Goal: Task Accomplishment & Management: Use online tool/utility

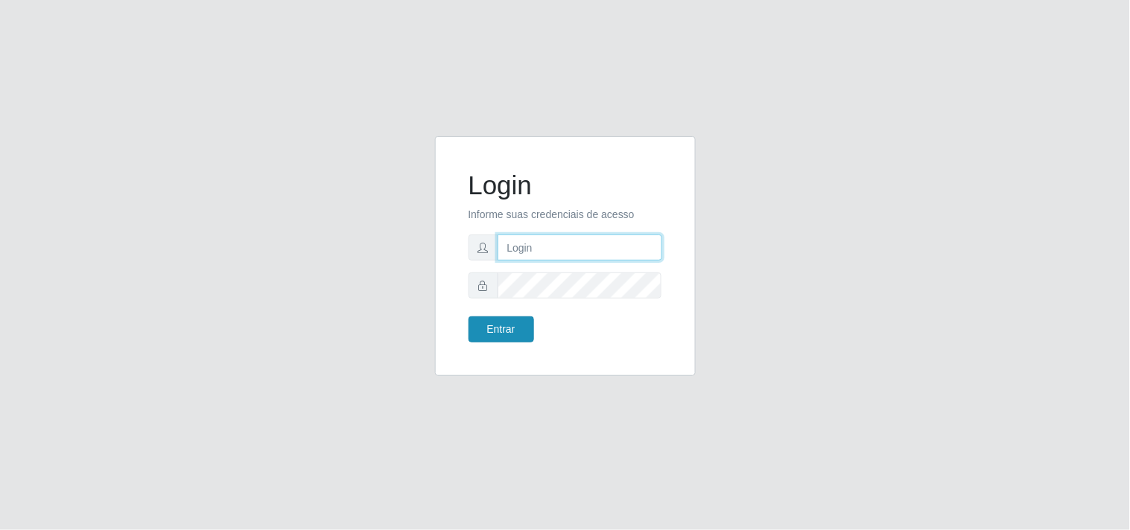
type input "analucia@cestao"
click at [510, 329] on button "Entrar" at bounding box center [501, 329] width 66 height 26
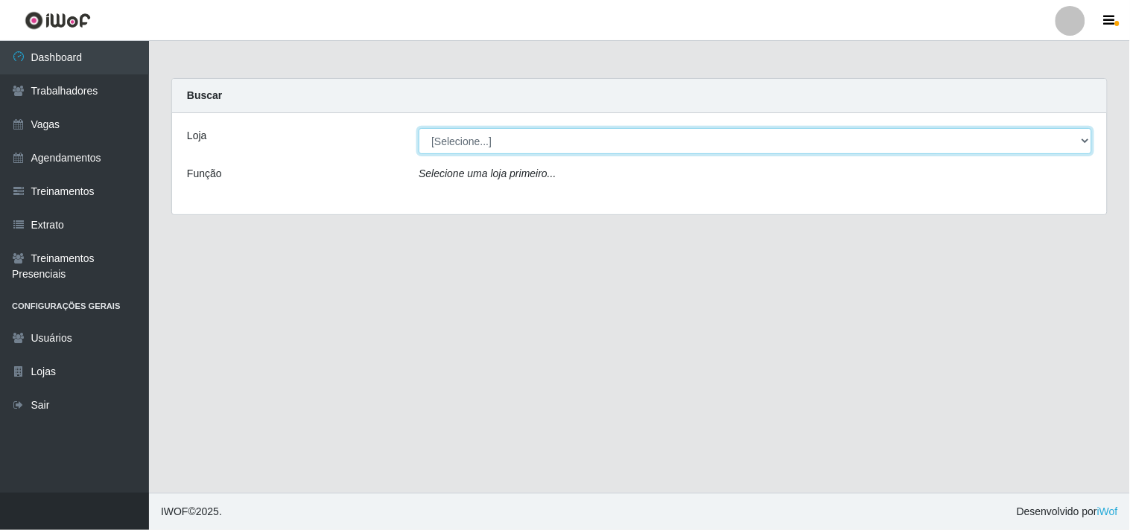
click at [1069, 139] on select "[Selecione...] O Cestão - Geisel" at bounding box center [755, 141] width 673 height 26
select select "224"
click at [419, 128] on select "[Selecione...] O Cestão - Geisel" at bounding box center [755, 141] width 673 height 26
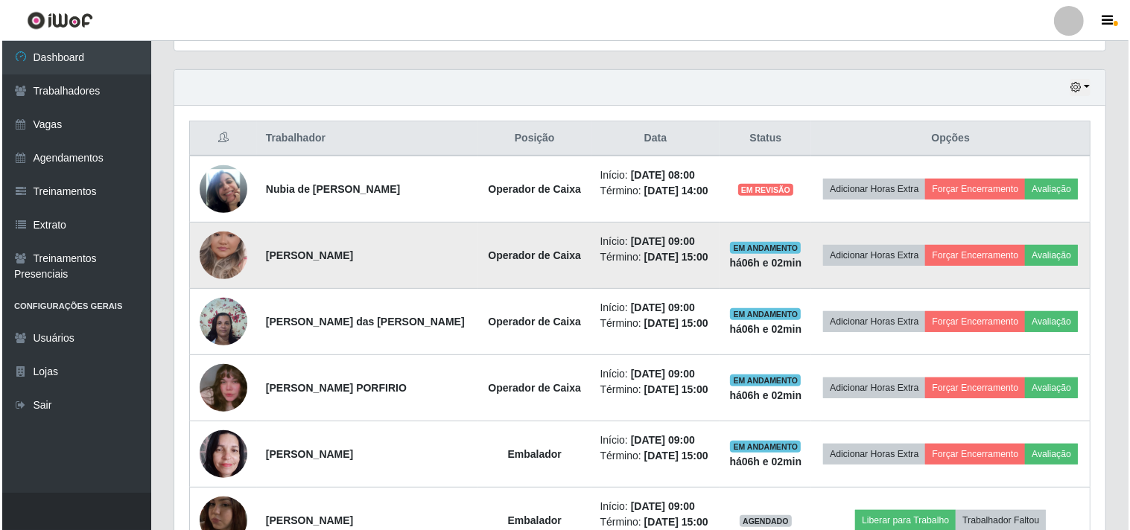
scroll to position [496, 0]
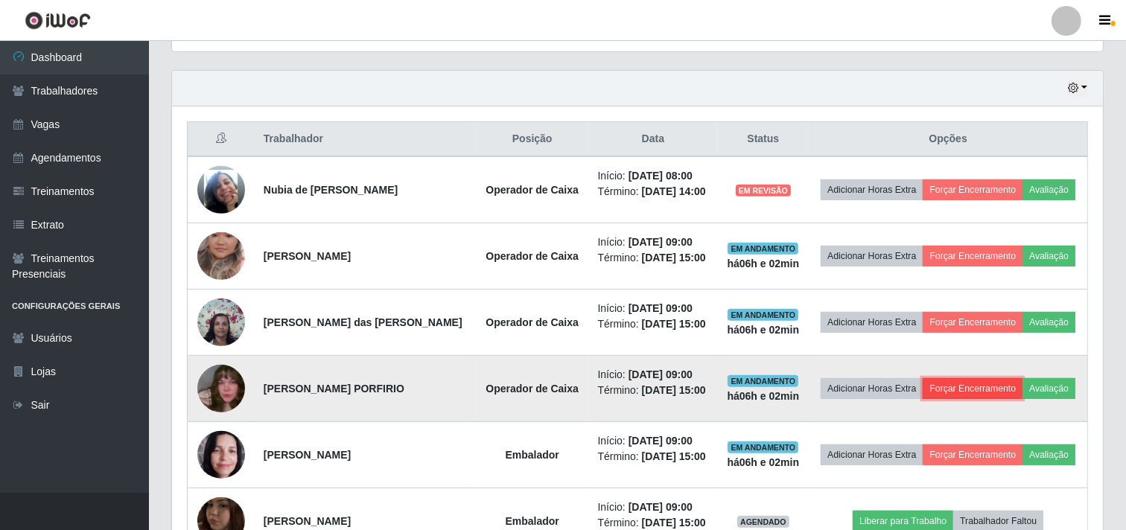
click at [951, 391] on button "Forçar Encerramento" at bounding box center [973, 388] width 100 height 21
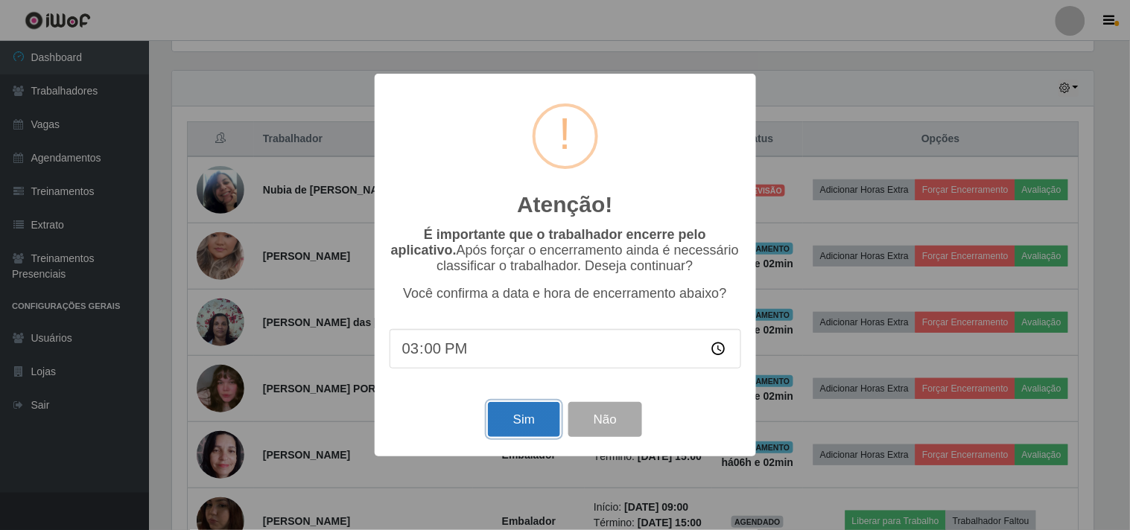
click at [532, 426] on button "Sim" at bounding box center [524, 419] width 72 height 35
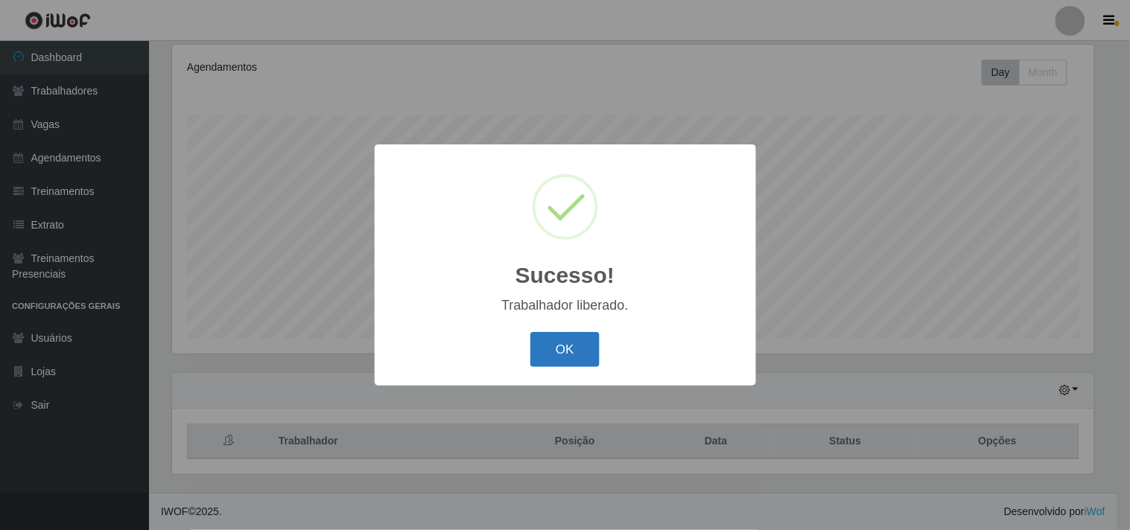
click at [542, 349] on button "OK" at bounding box center [564, 349] width 69 height 35
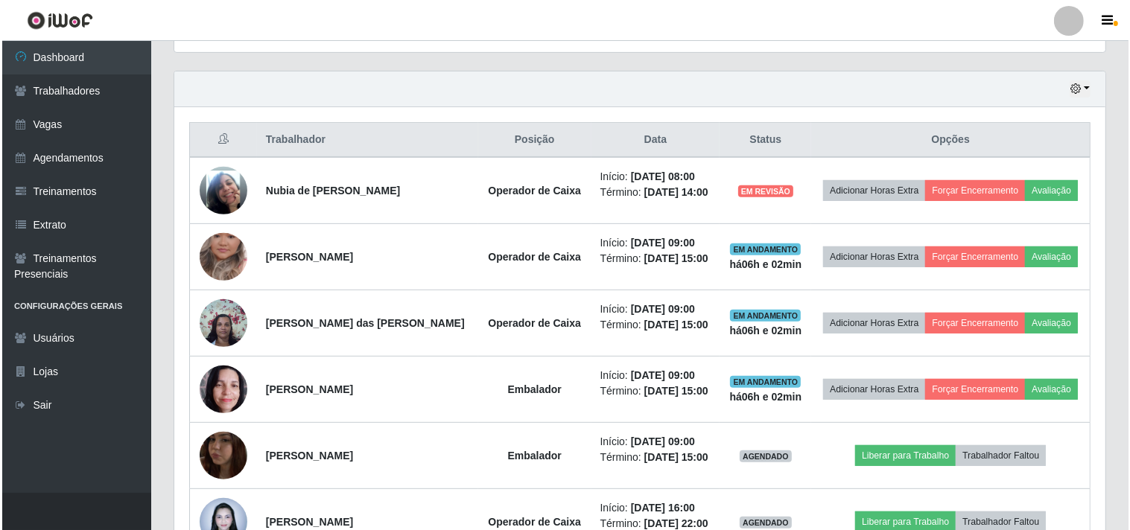
scroll to position [524, 0]
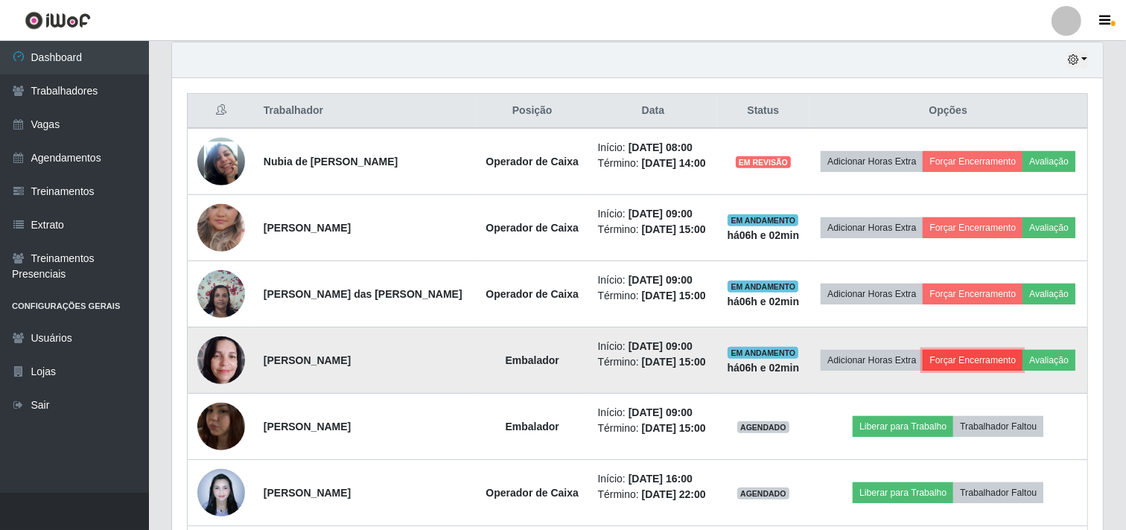
click at [958, 359] on button "Forçar Encerramento" at bounding box center [973, 360] width 100 height 21
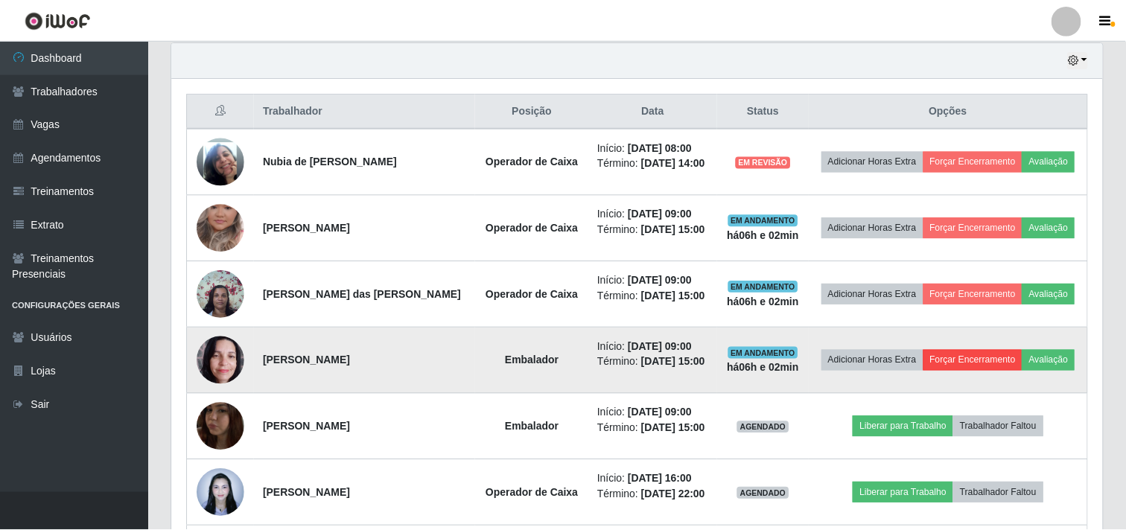
scroll to position [308, 921]
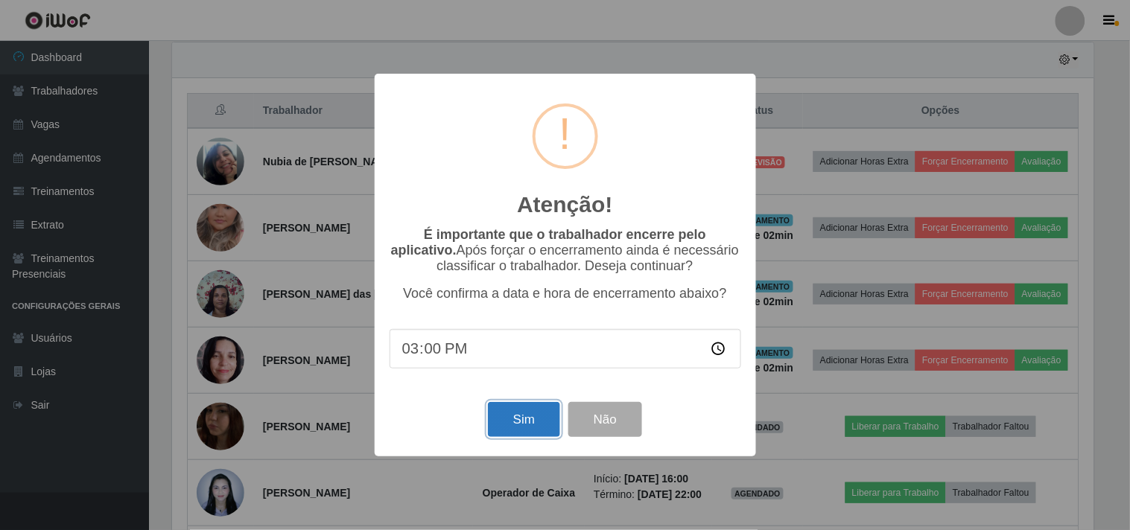
click at [516, 427] on button "Sim" at bounding box center [524, 419] width 72 height 35
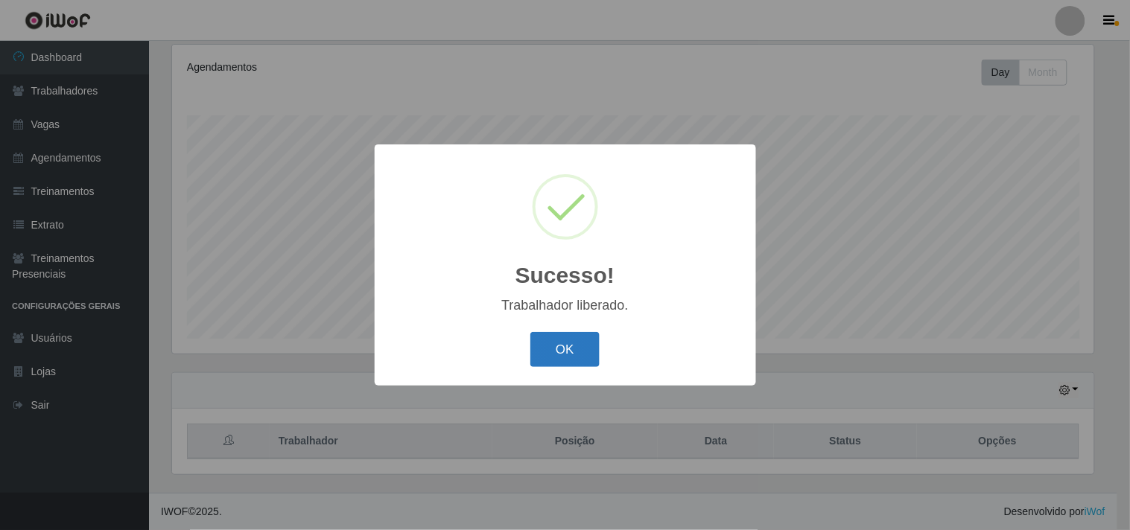
click at [537, 346] on button "OK" at bounding box center [564, 349] width 69 height 35
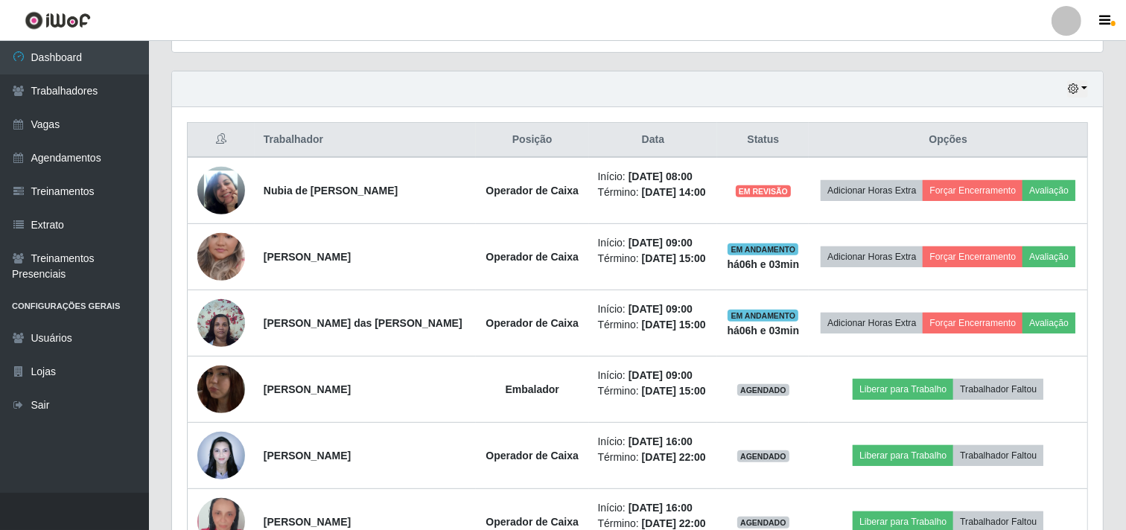
scroll to position [524, 0]
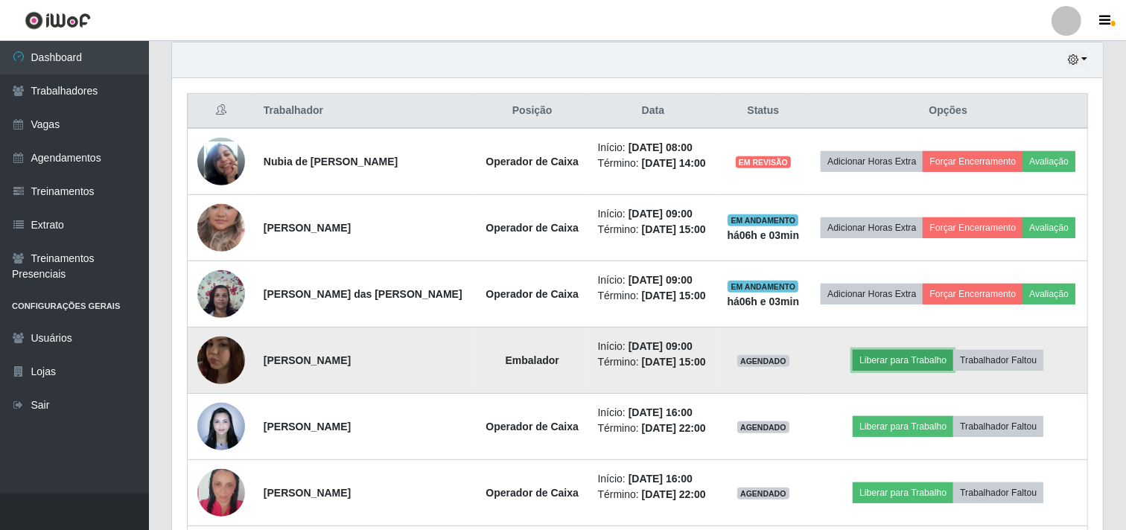
click at [886, 360] on button "Liberar para Trabalho" at bounding box center [903, 360] width 101 height 21
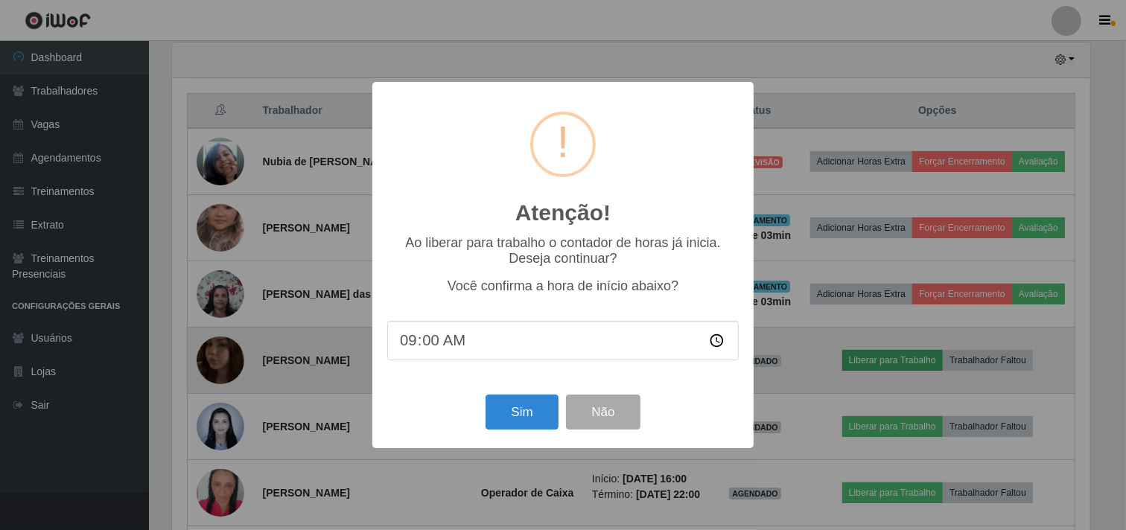
scroll to position [0, 0]
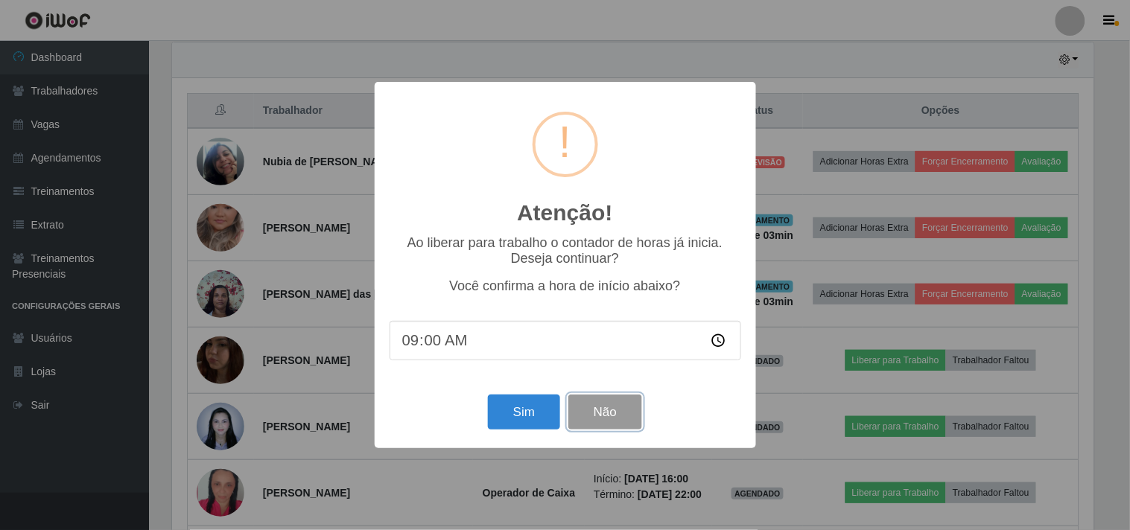
click at [591, 421] on button "Não" at bounding box center [605, 412] width 74 height 35
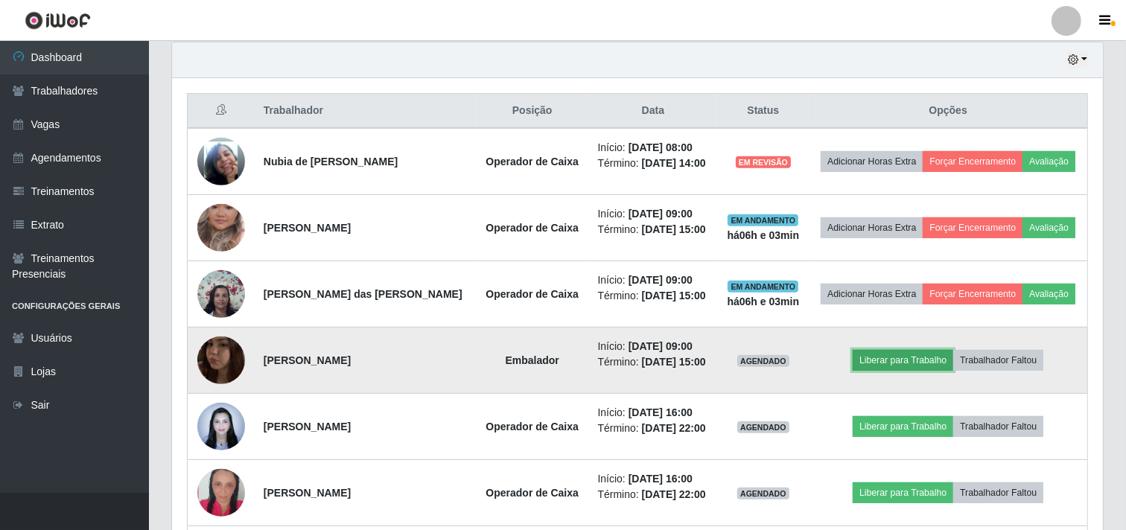
click at [884, 360] on button "Liberar para Trabalho" at bounding box center [903, 360] width 101 height 21
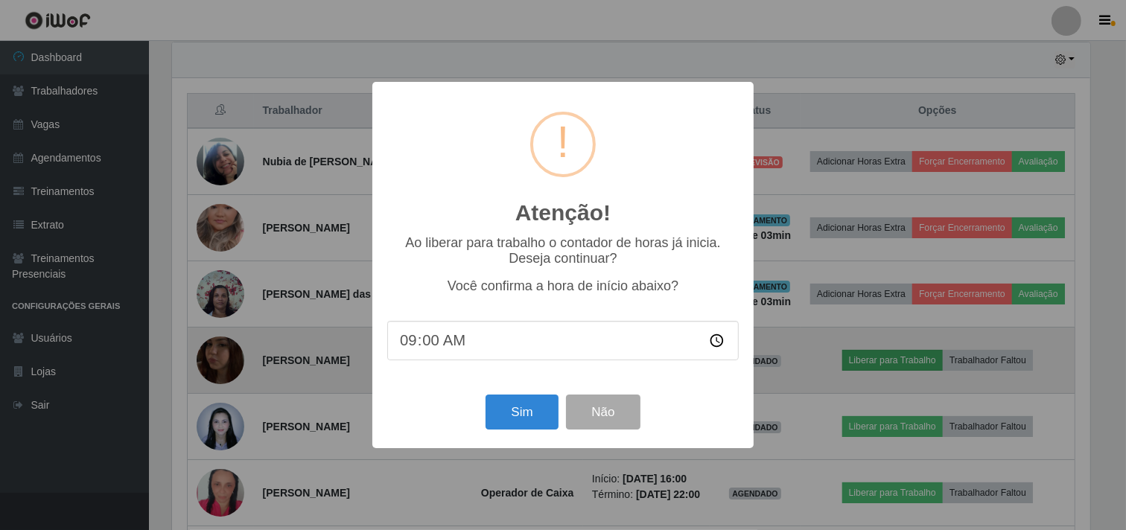
scroll to position [308, 921]
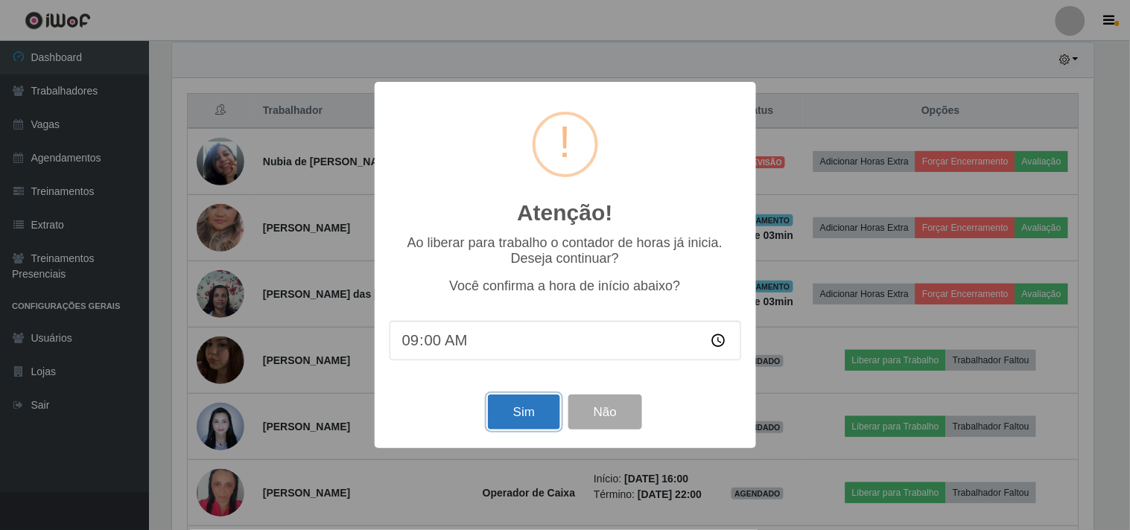
click at [502, 410] on button "Sim" at bounding box center [524, 412] width 72 height 35
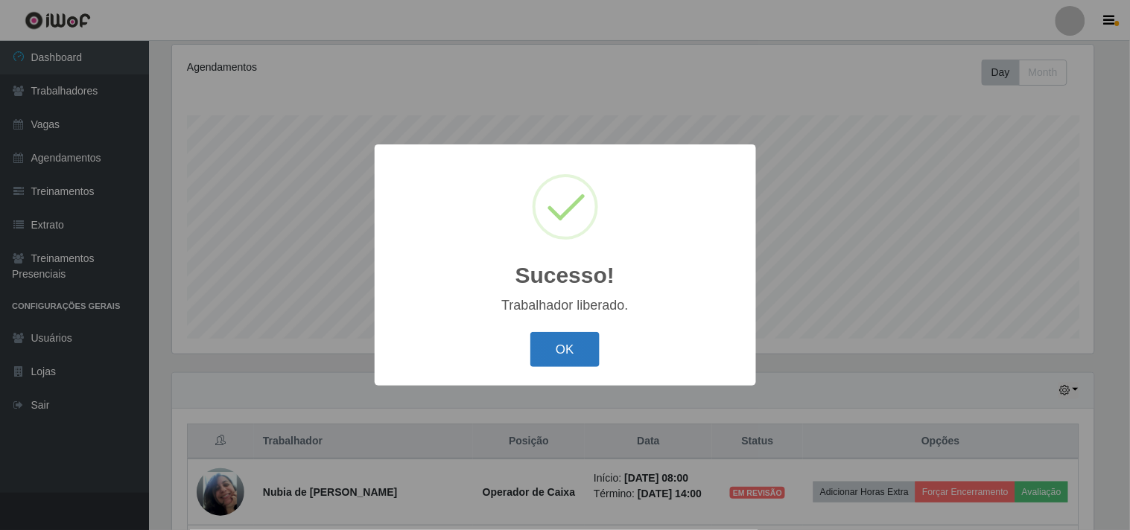
click at [577, 353] on button "OK" at bounding box center [564, 349] width 69 height 35
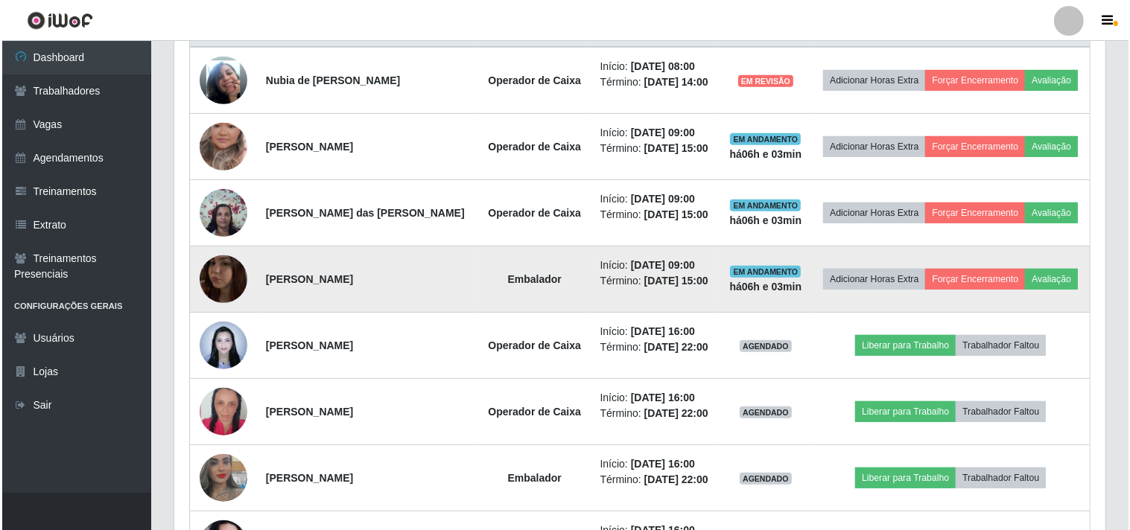
scroll to position [607, 0]
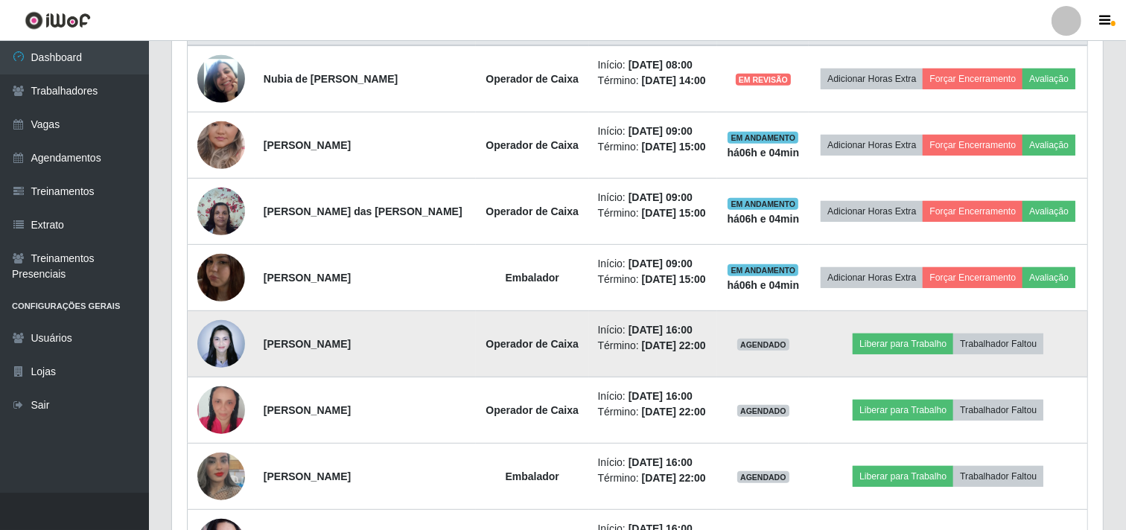
click at [638, 324] on time "[DATE] 16:00" at bounding box center [661, 330] width 64 height 12
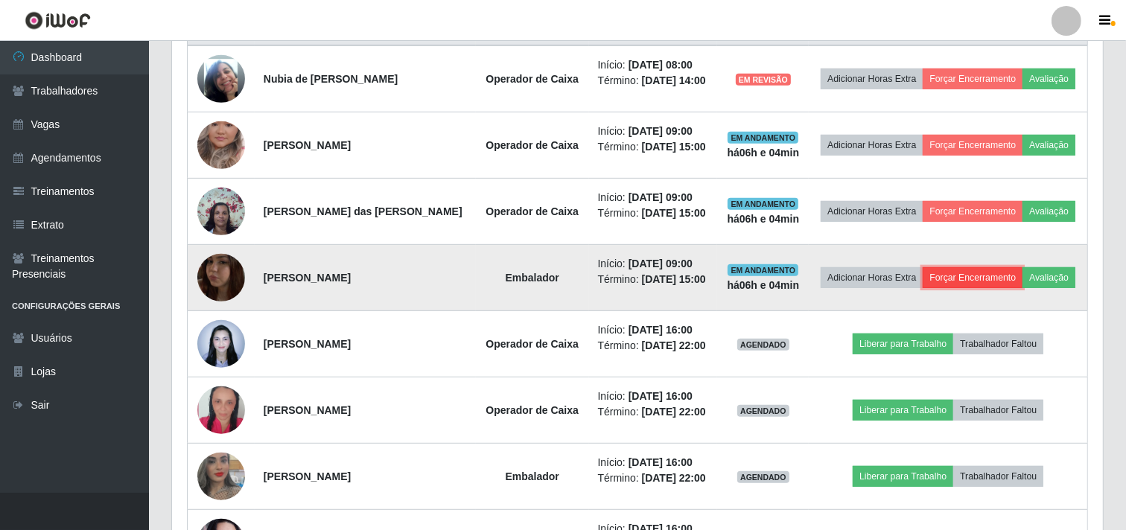
click at [956, 273] on button "Forçar Encerramento" at bounding box center [973, 277] width 100 height 21
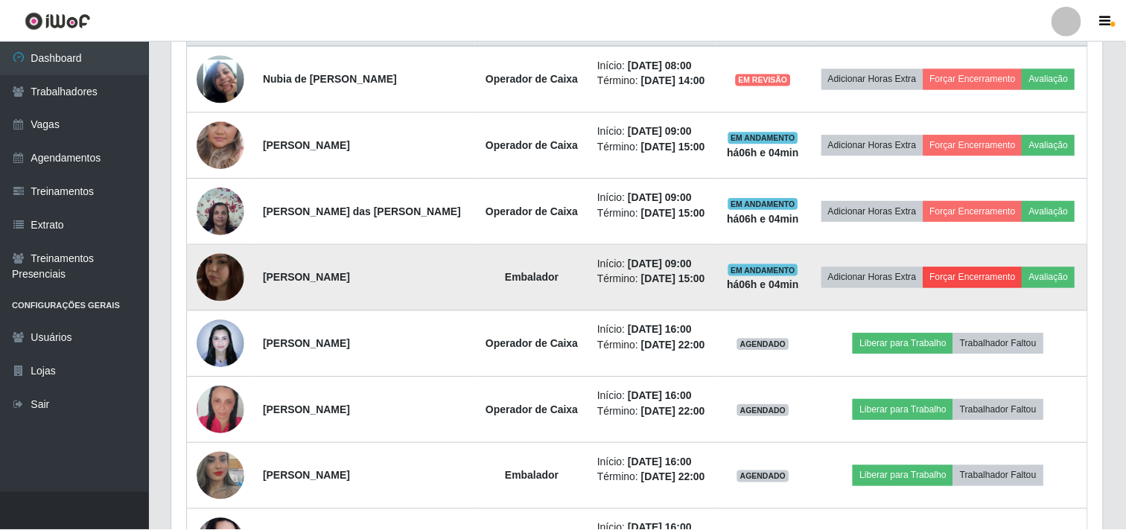
scroll to position [308, 921]
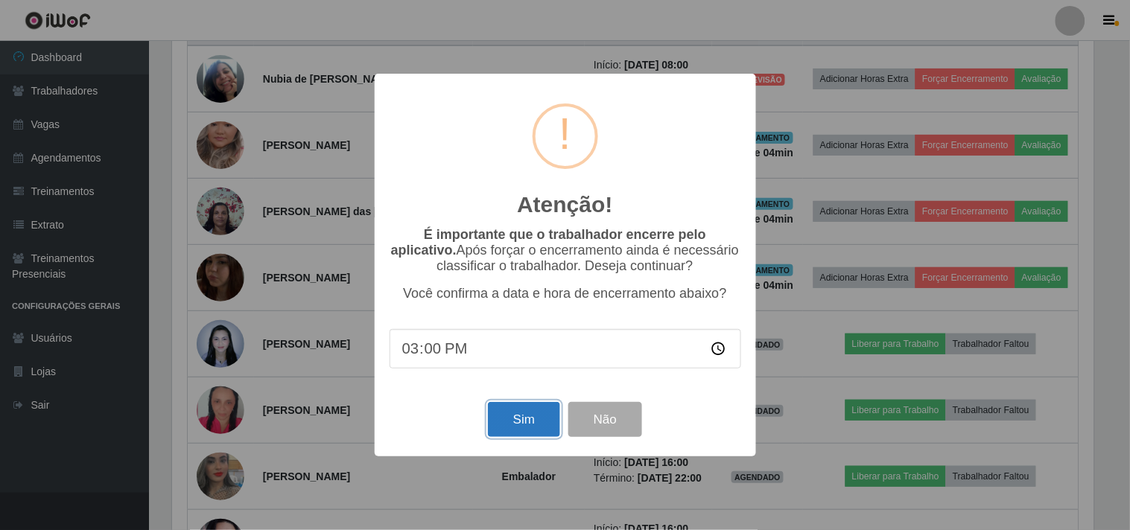
click at [512, 408] on button "Sim" at bounding box center [524, 419] width 72 height 35
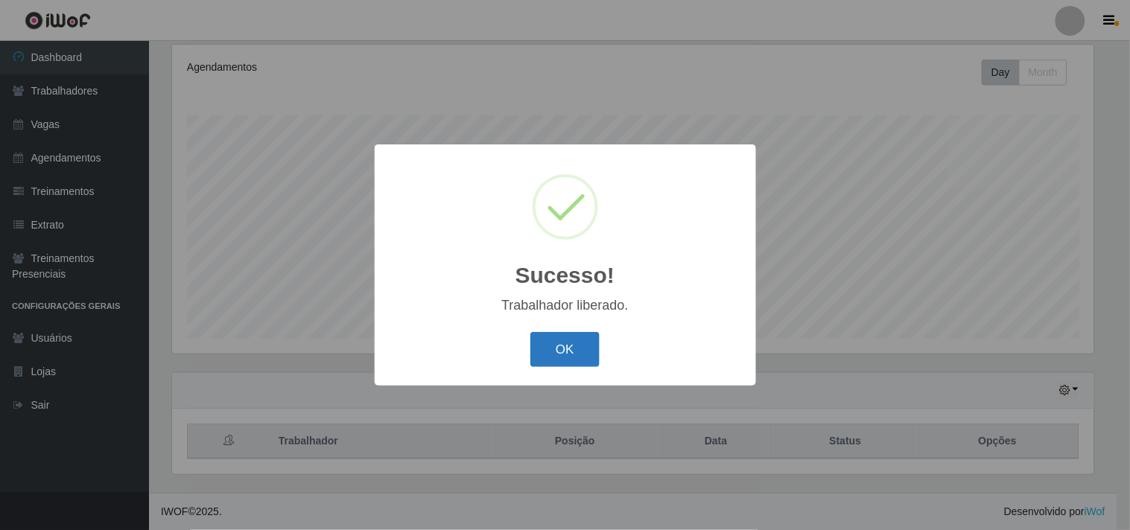
click at [540, 349] on button "OK" at bounding box center [564, 349] width 69 height 35
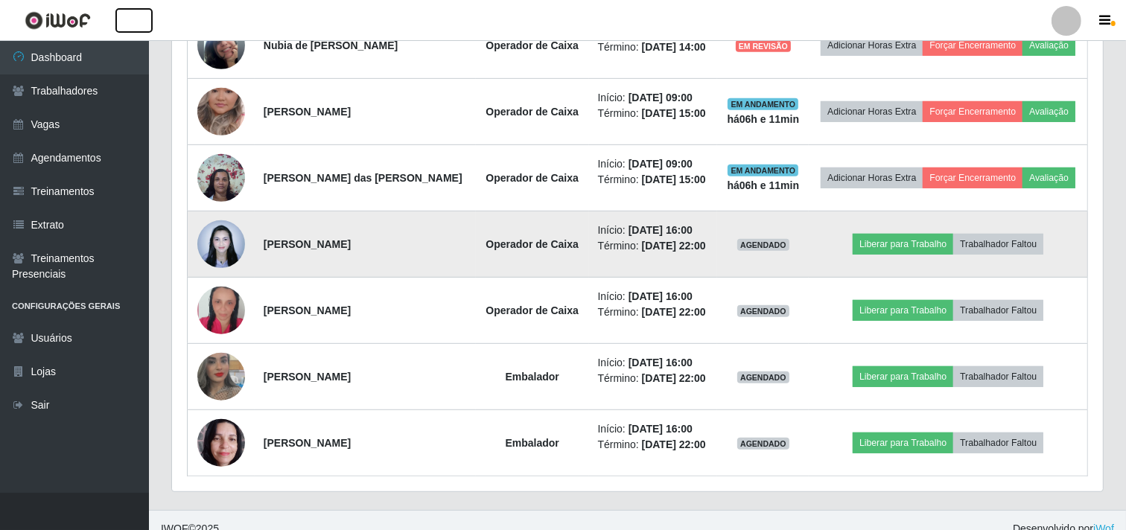
scroll to position [658, 0]
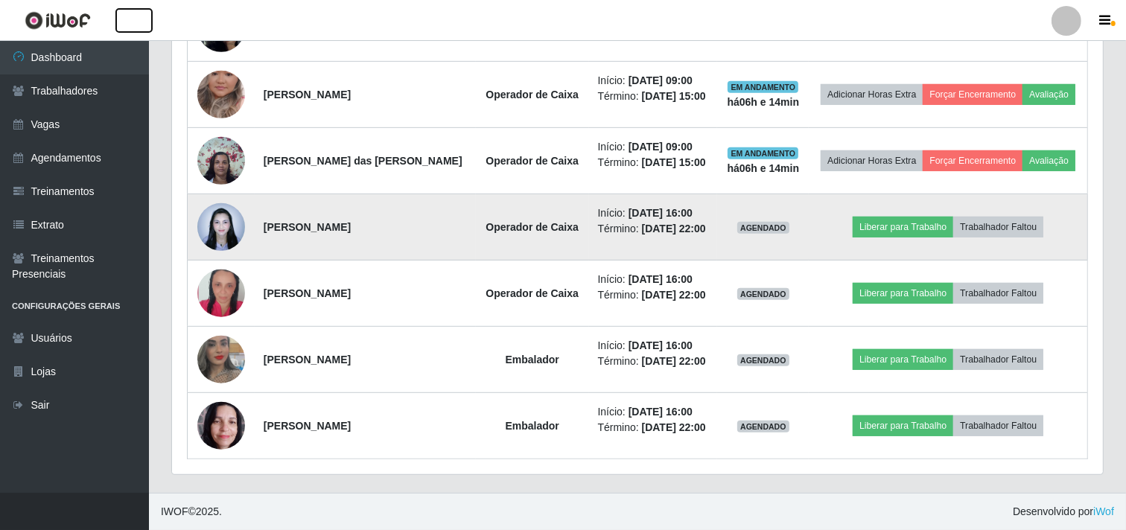
click at [115, 8] on button "button" at bounding box center [133, 20] width 37 height 25
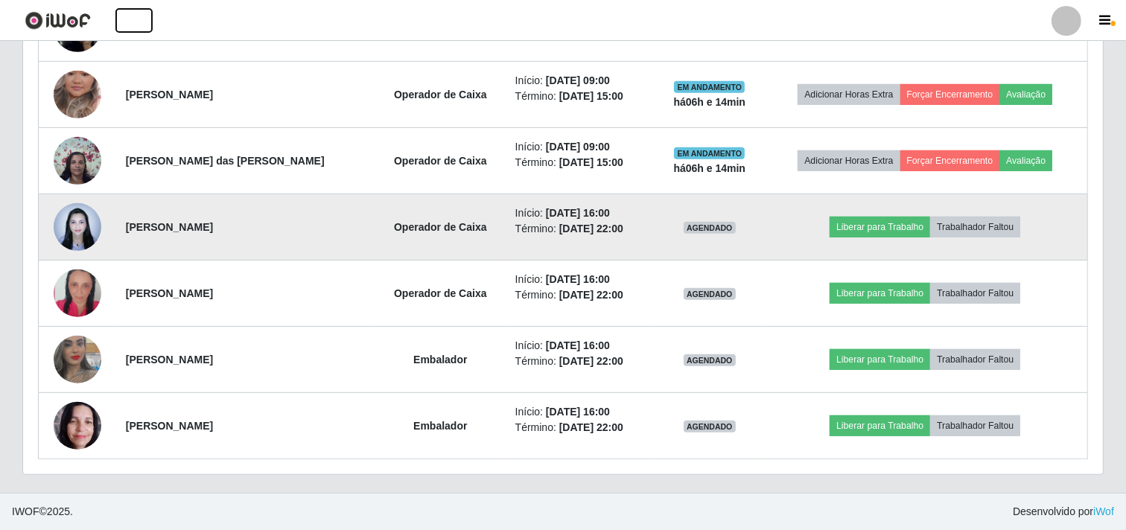
scroll to position [308, 1078]
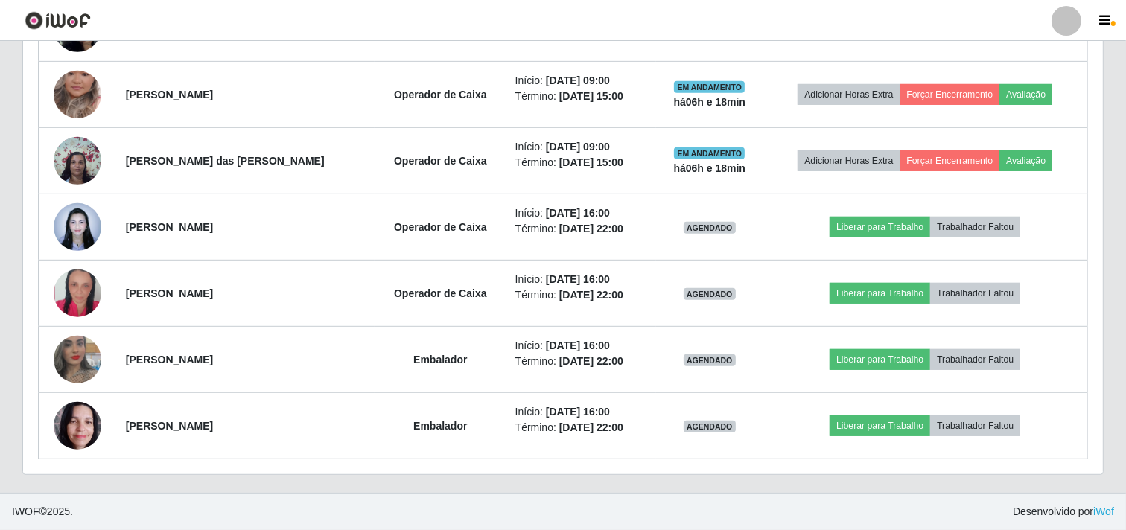
drag, startPoint x: 1114, startPoint y: 217, endPoint x: 1129, endPoint y: 299, distance: 84.0
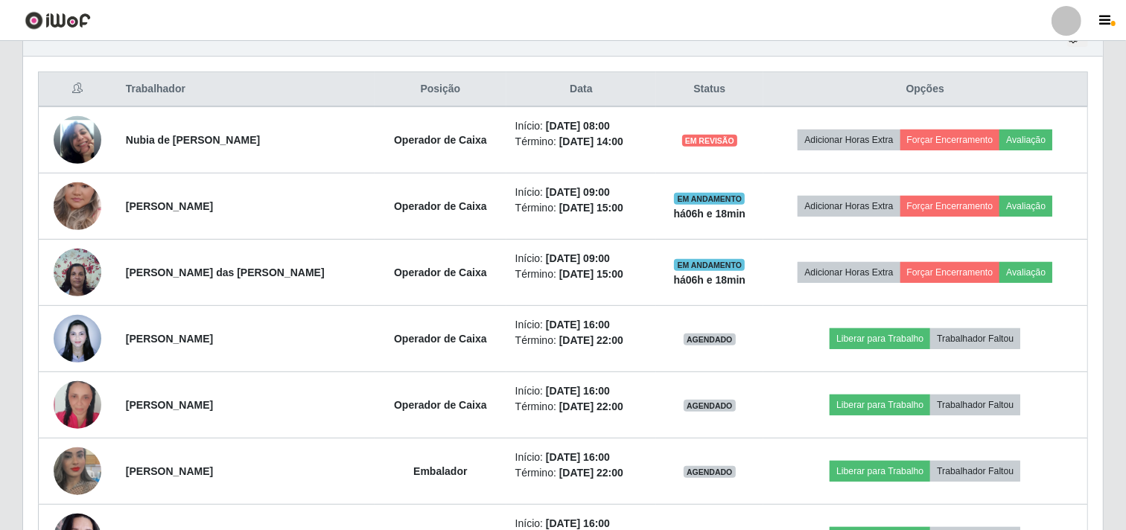
scroll to position [608, 0]
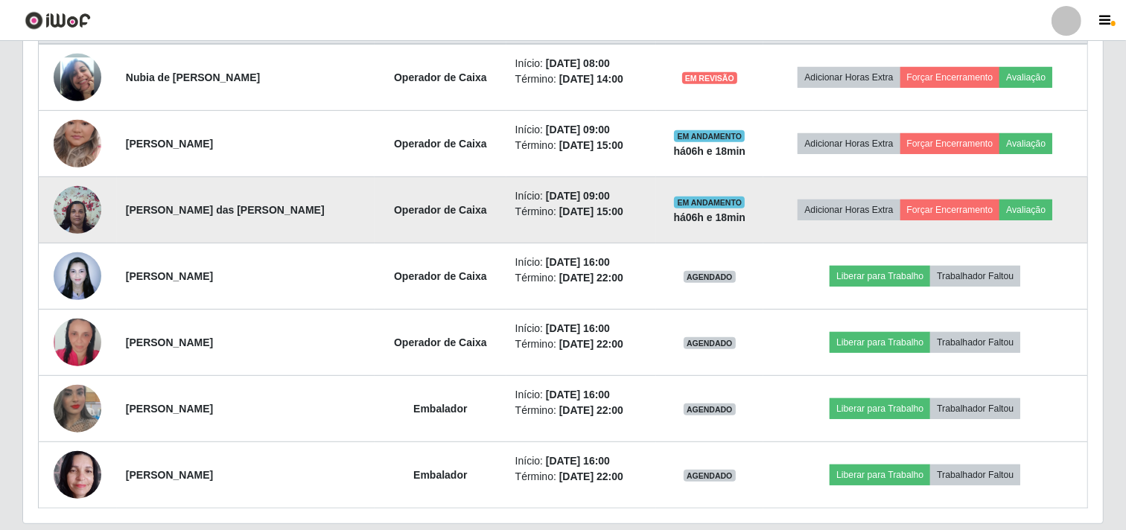
click at [80, 217] on img at bounding box center [78, 209] width 48 height 63
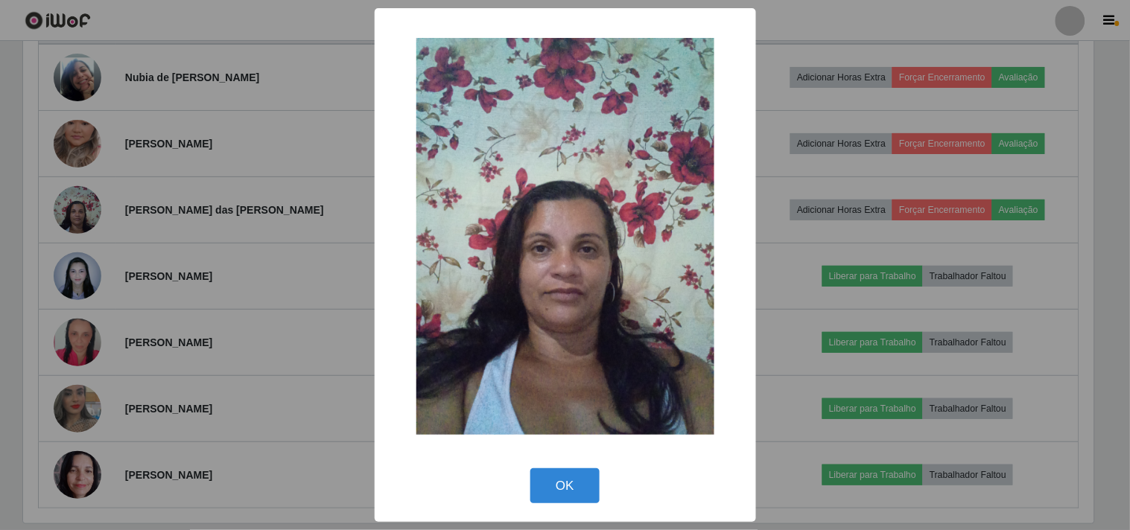
click at [316, 214] on div "× OK Cancel" at bounding box center [565, 265] width 1130 height 530
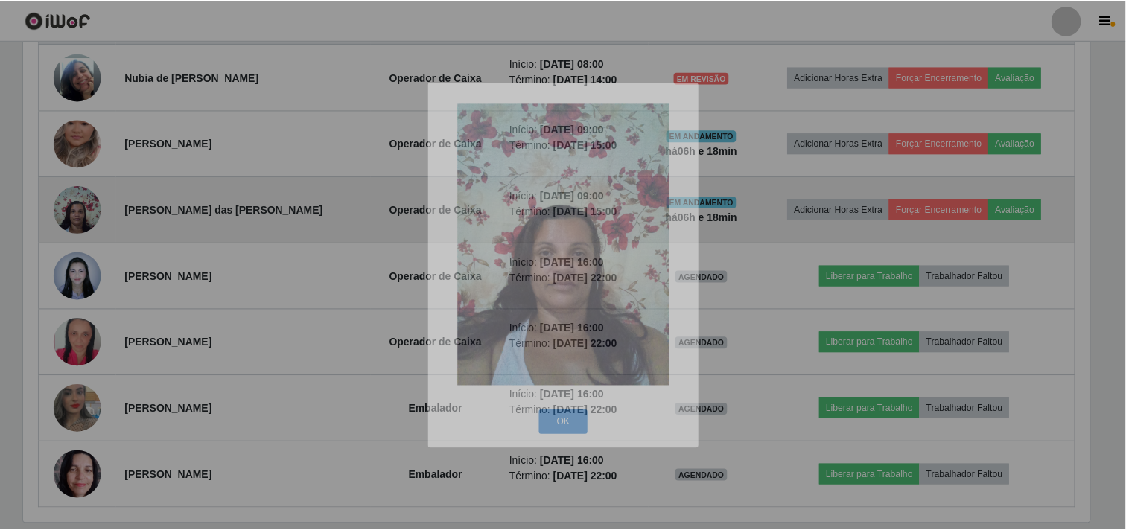
scroll to position [308, 1080]
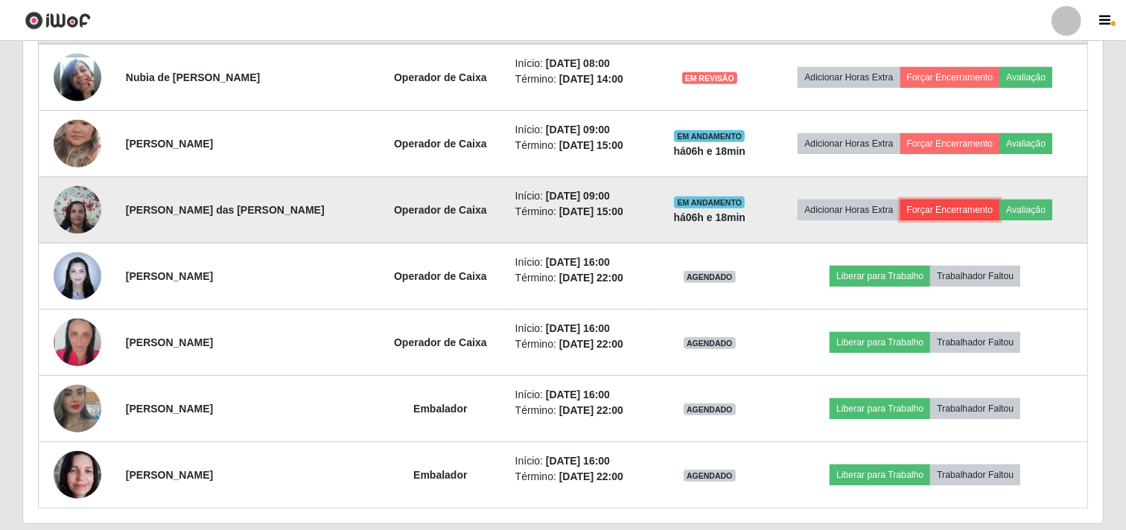
click at [961, 213] on button "Forçar Encerramento" at bounding box center [950, 210] width 100 height 21
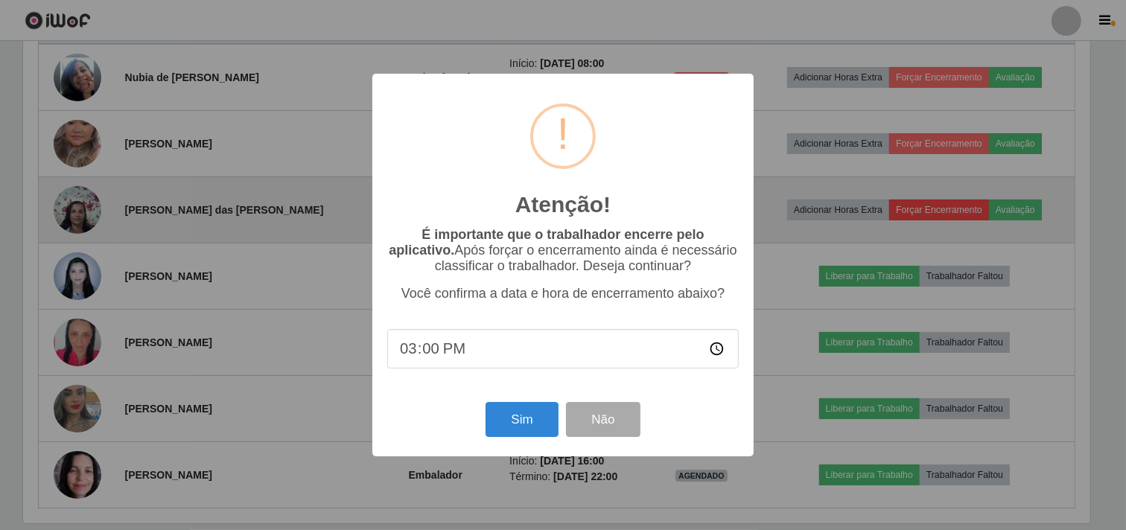
scroll to position [308, 1070]
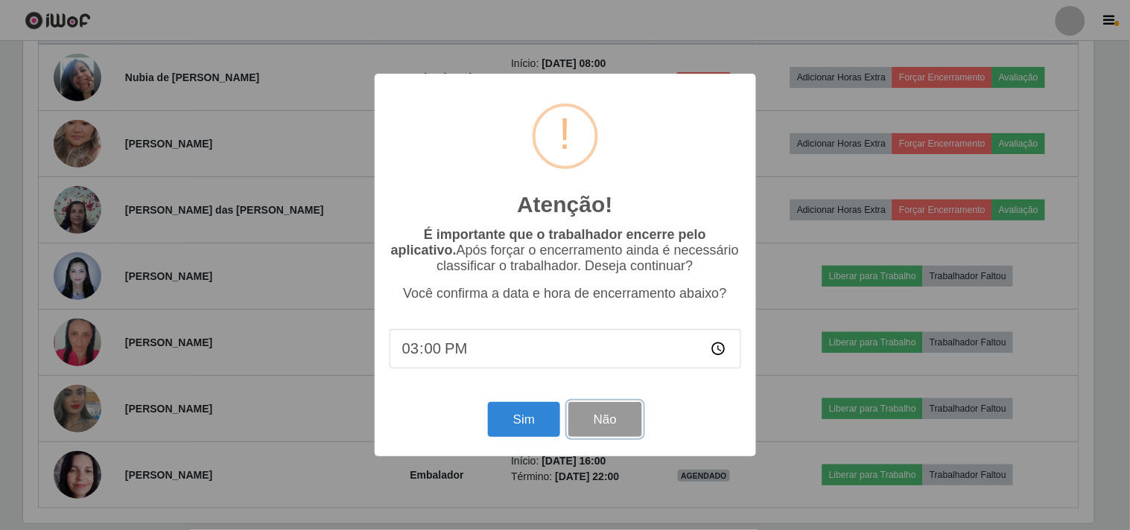
click at [599, 427] on button "Não" at bounding box center [605, 419] width 74 height 35
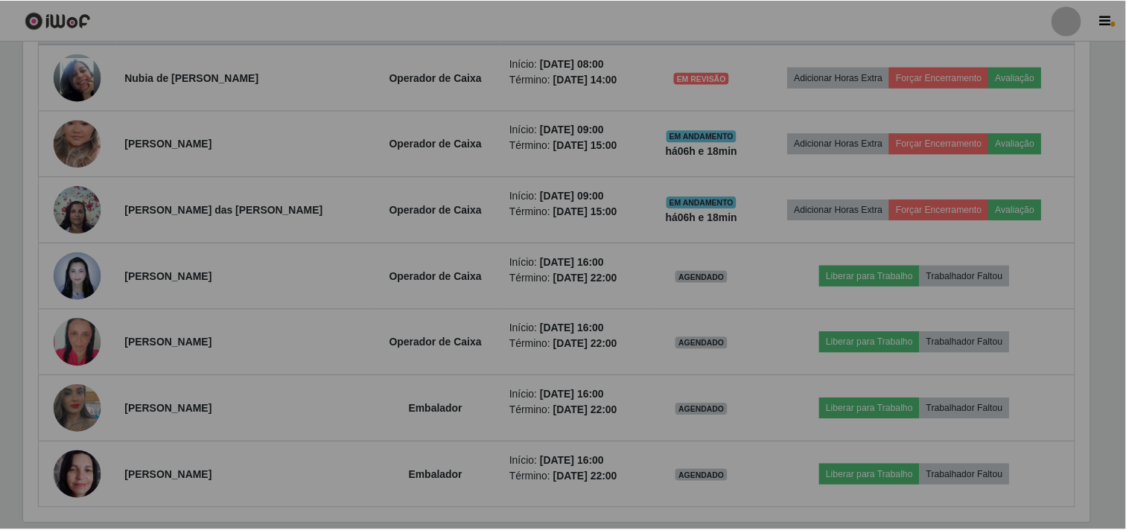
scroll to position [308, 1080]
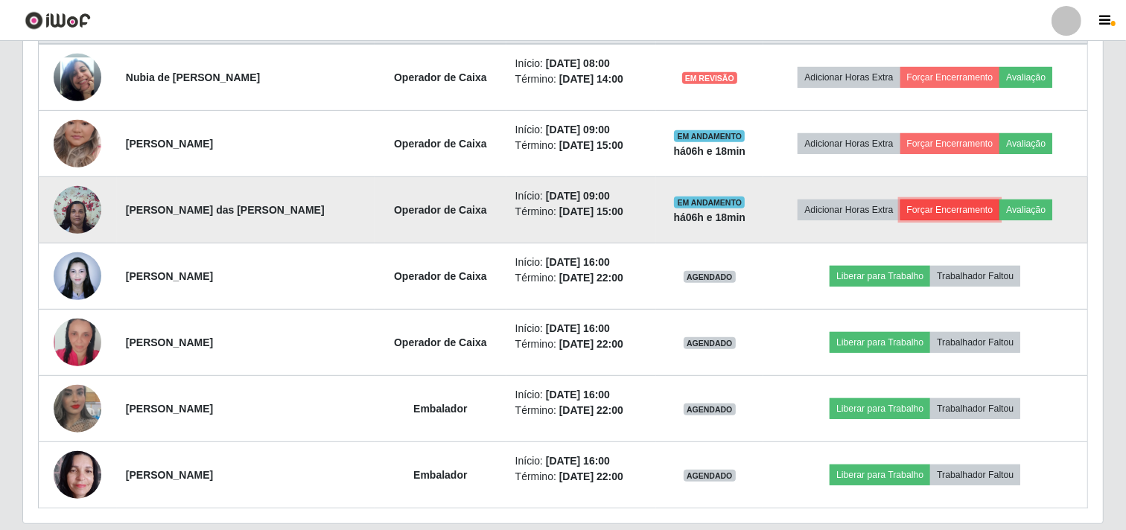
click at [974, 211] on button "Forçar Encerramento" at bounding box center [950, 210] width 100 height 21
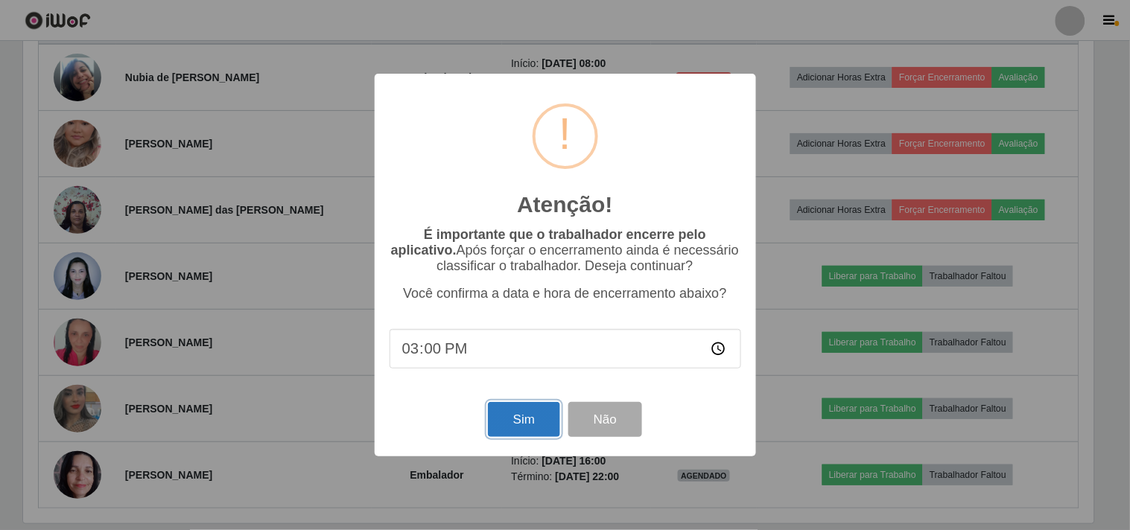
click at [520, 425] on button "Sim" at bounding box center [524, 419] width 72 height 35
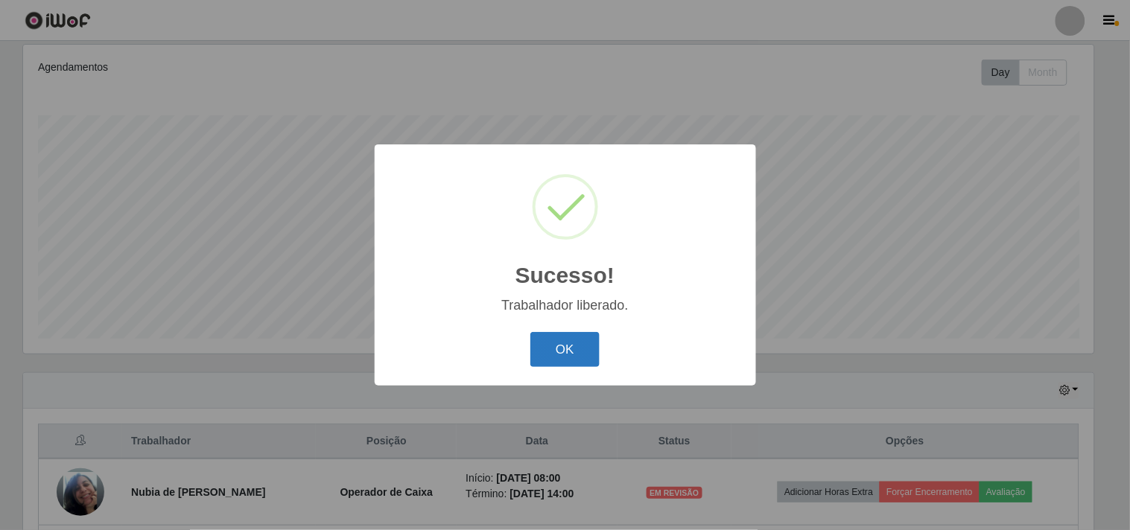
click at [584, 352] on button "OK" at bounding box center [564, 349] width 69 height 35
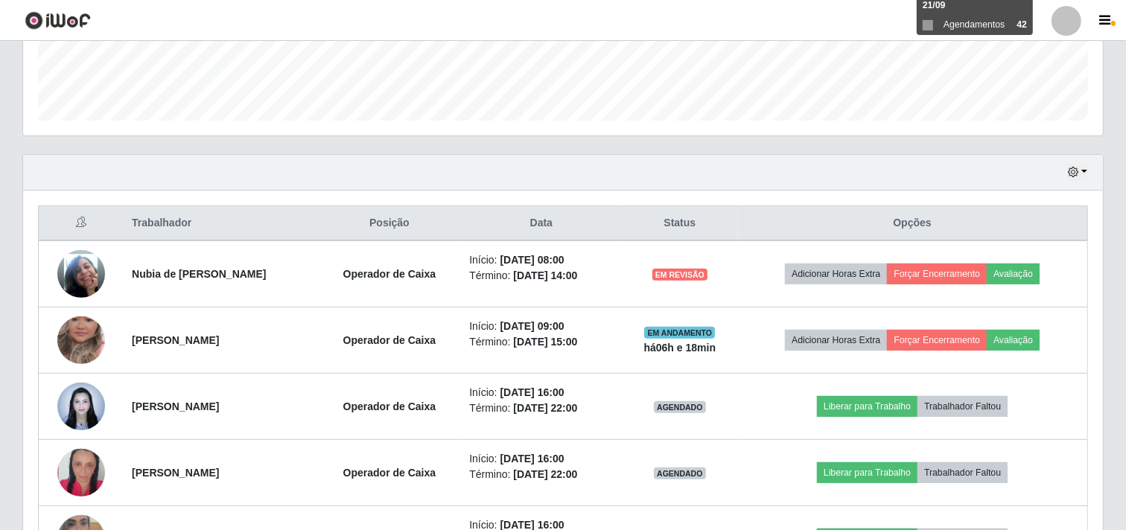
scroll to position [442, 0]
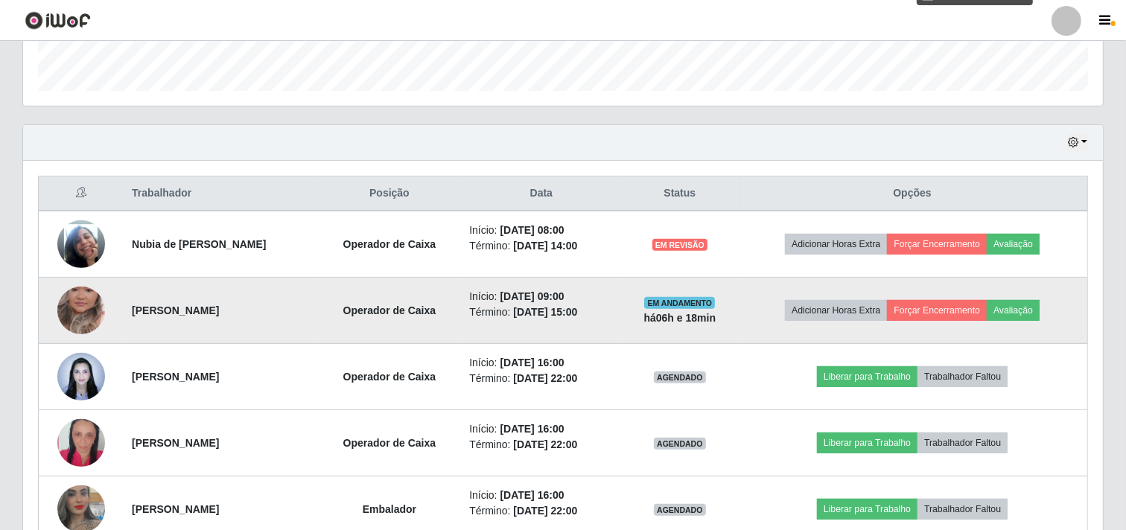
click at [79, 293] on img at bounding box center [81, 310] width 48 height 85
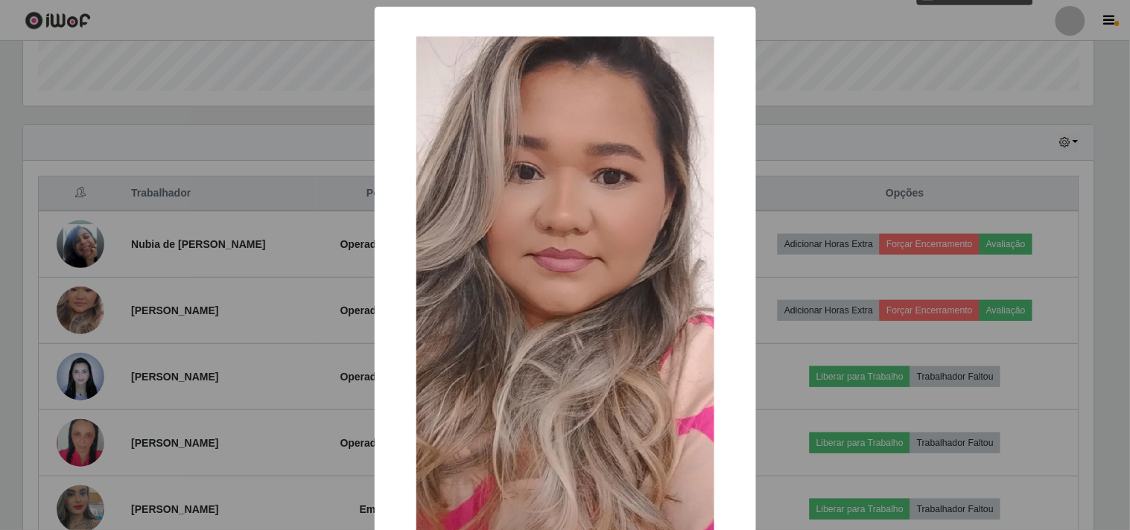
click at [514, 259] on img at bounding box center [565, 300] width 298 height 529
click at [318, 311] on div "× OK Cancel" at bounding box center [565, 265] width 1130 height 530
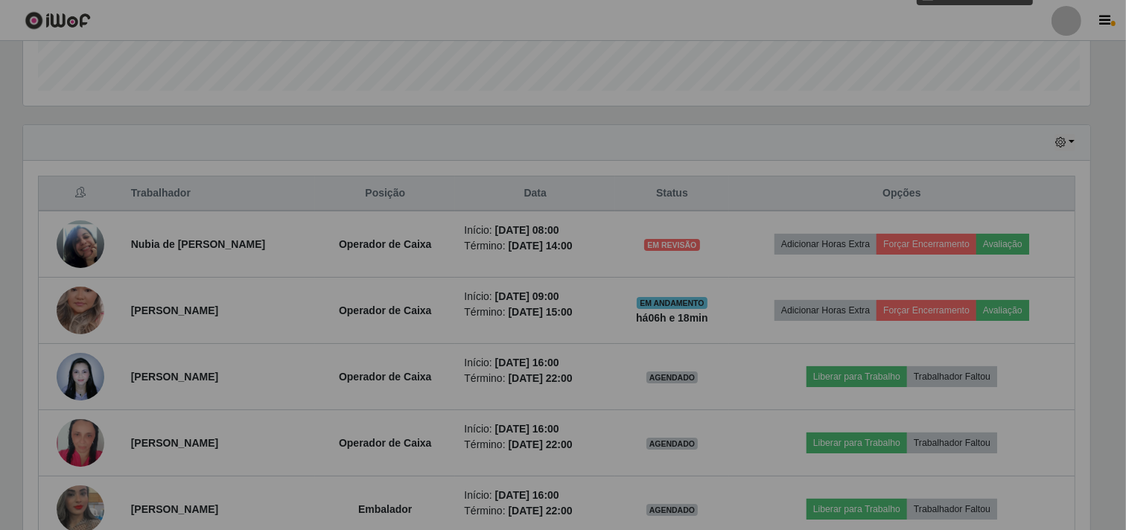
scroll to position [308, 1080]
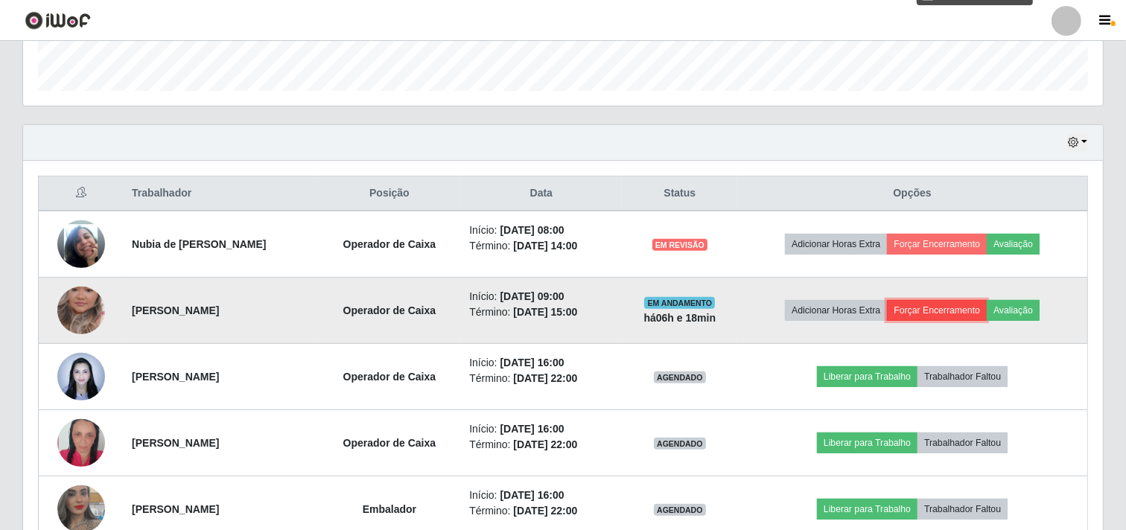
click at [923, 316] on button "Forçar Encerramento" at bounding box center [937, 310] width 100 height 21
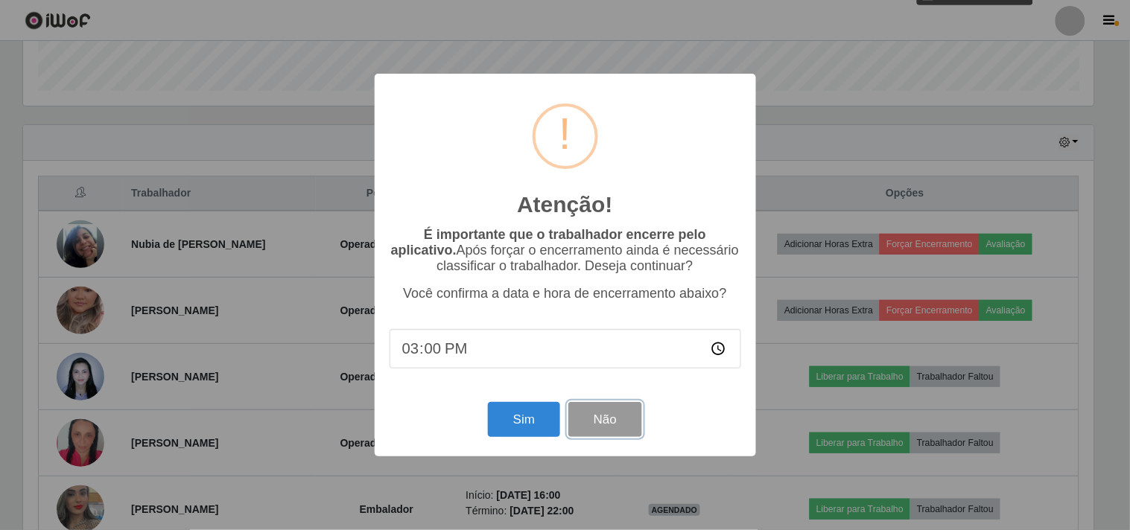
click at [583, 418] on button "Não" at bounding box center [605, 419] width 74 height 35
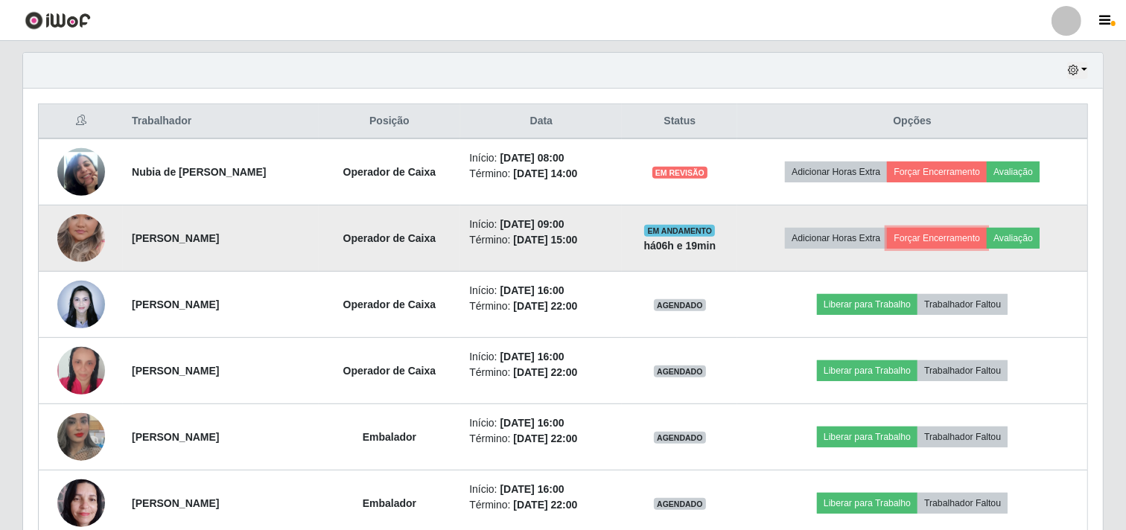
scroll to position [591, 0]
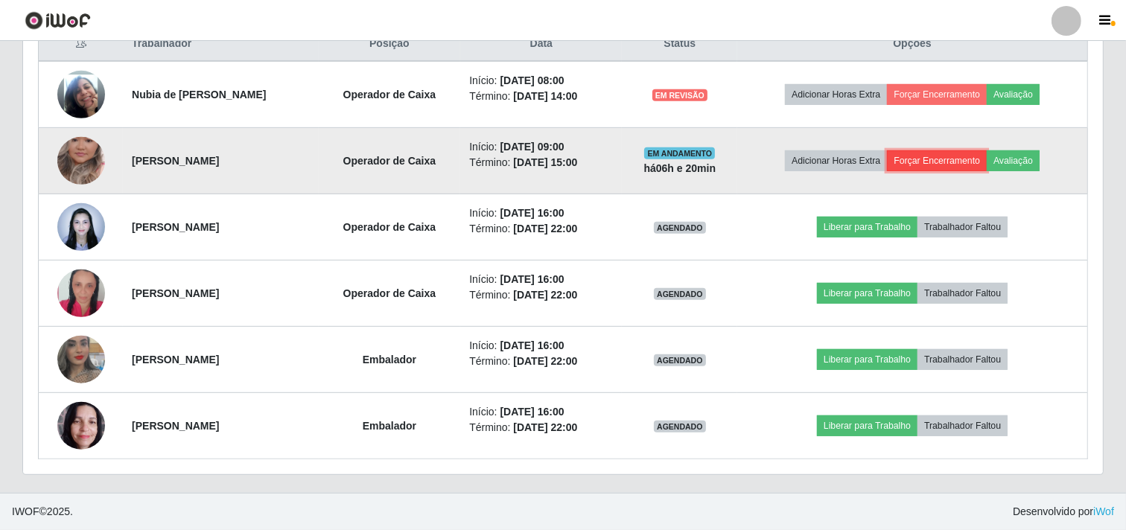
click at [925, 155] on button "Forçar Encerramento" at bounding box center [937, 160] width 100 height 21
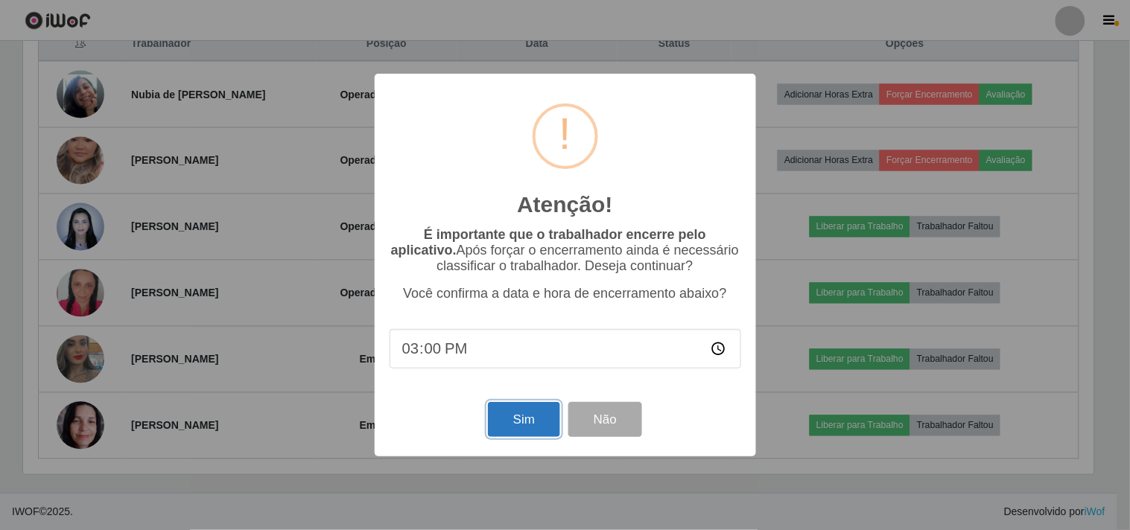
click at [529, 433] on button "Sim" at bounding box center [524, 419] width 72 height 35
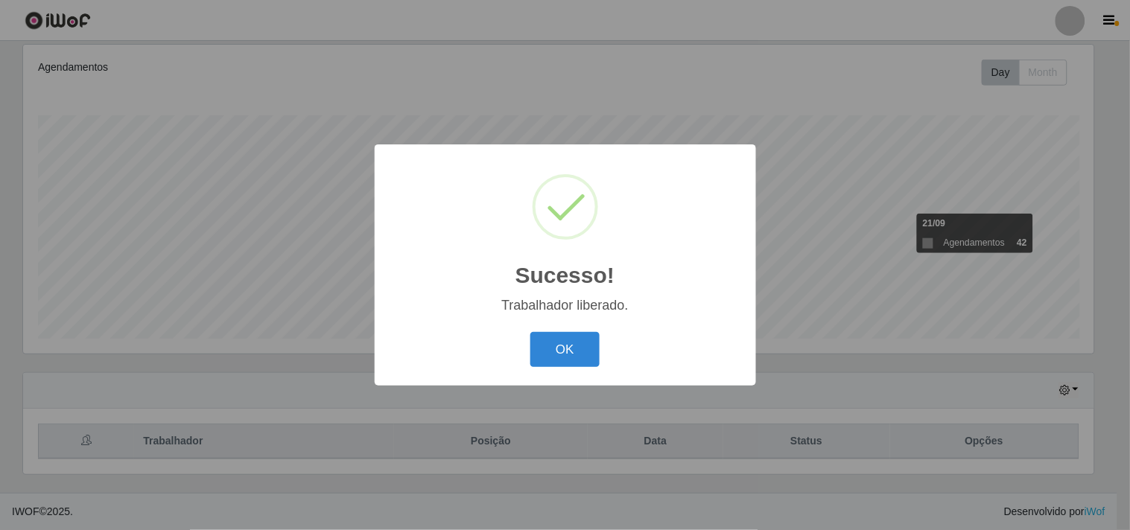
click at [591, 329] on div "OK Cancel" at bounding box center [565, 349] width 352 height 42
click at [583, 335] on button "OK" at bounding box center [564, 349] width 69 height 35
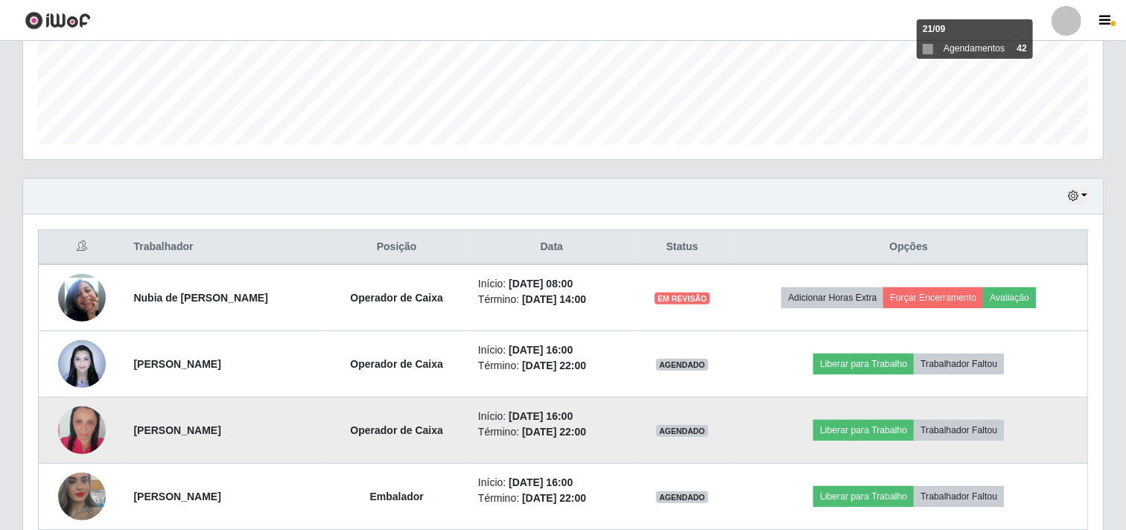
scroll to position [360, 0]
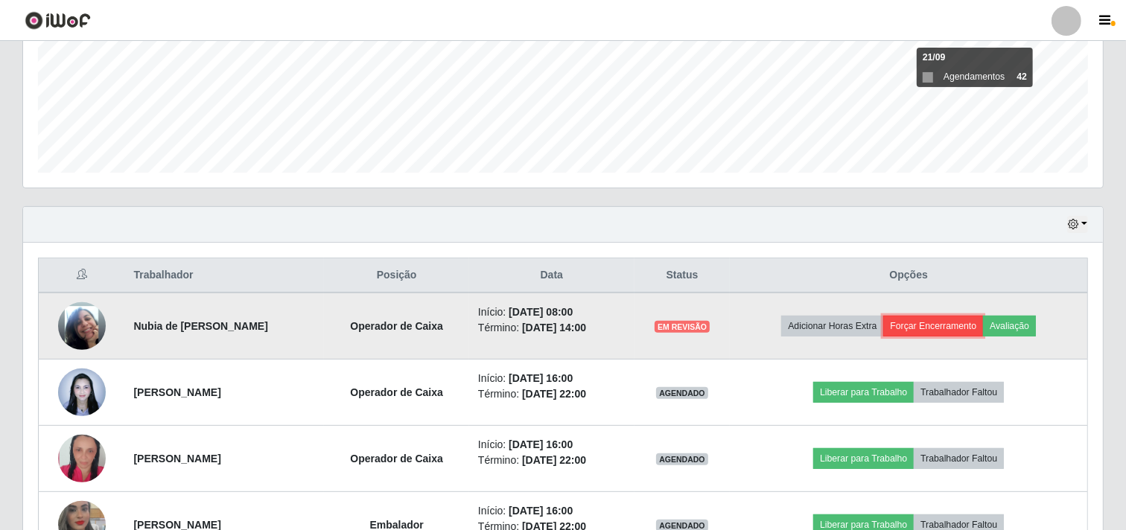
click at [926, 326] on button "Forçar Encerramento" at bounding box center [933, 326] width 100 height 21
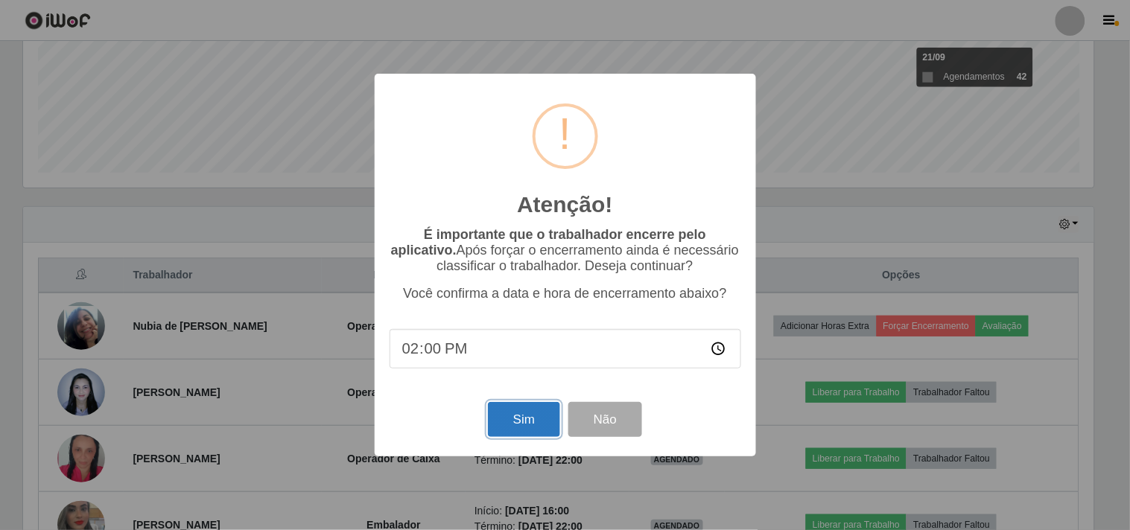
click at [547, 419] on button "Sim" at bounding box center [524, 419] width 72 height 35
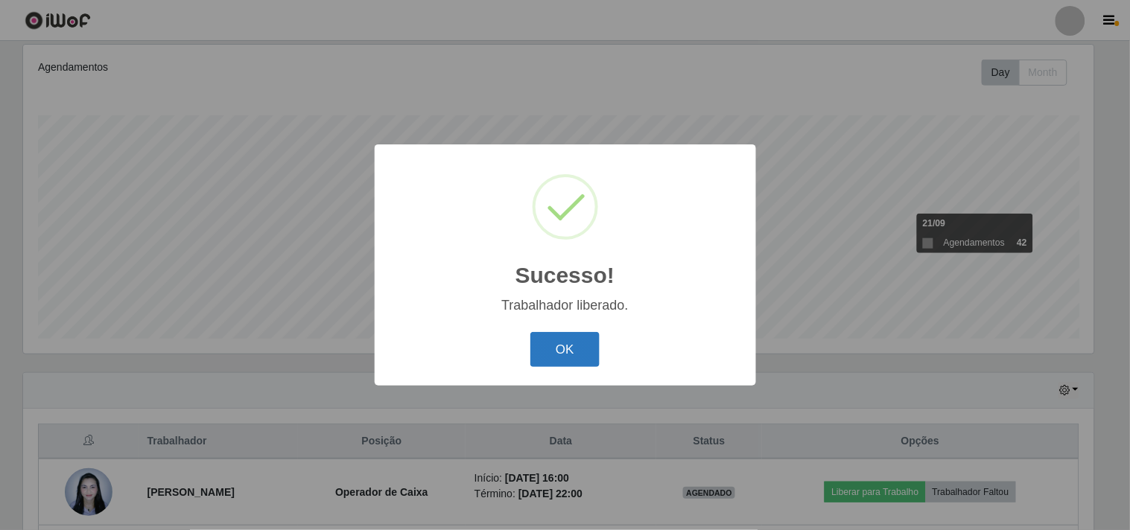
click at [584, 346] on button "OK" at bounding box center [564, 349] width 69 height 35
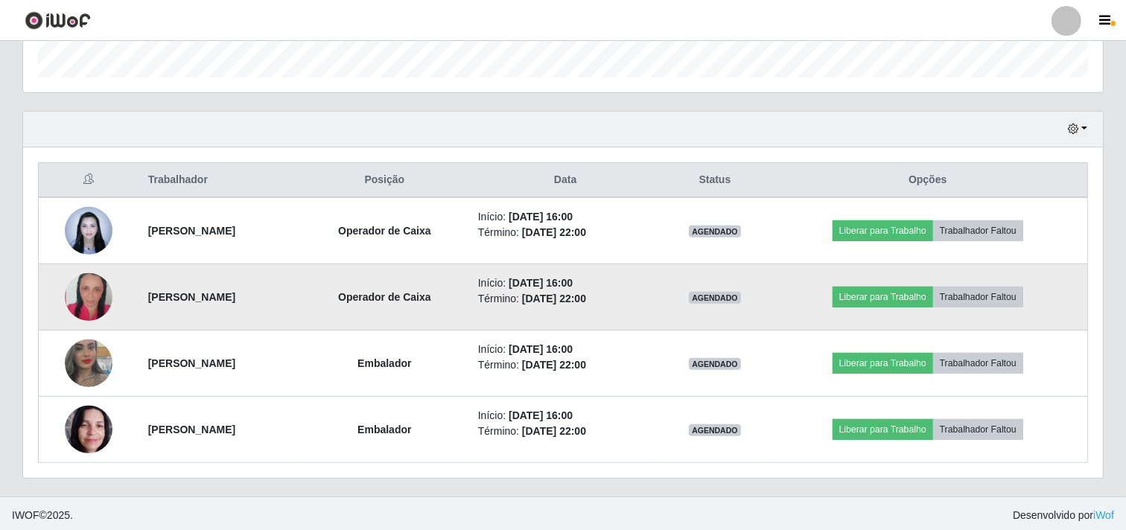
scroll to position [459, 0]
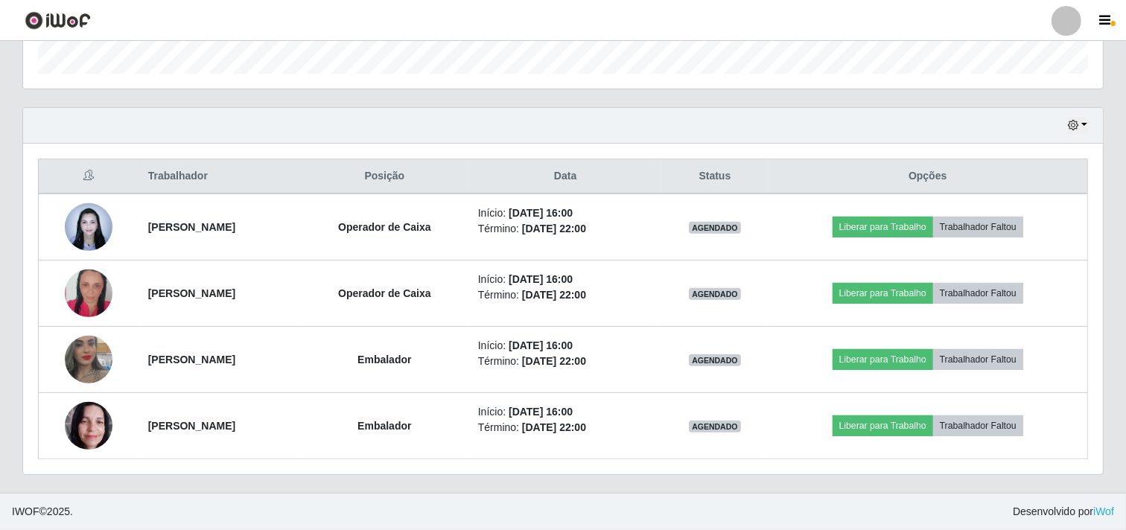
click at [904, 147] on div "Trabalhador Posição Data Status Opções [PERSON_NAME] Operador de Caixa Início: …" at bounding box center [563, 309] width 1080 height 331
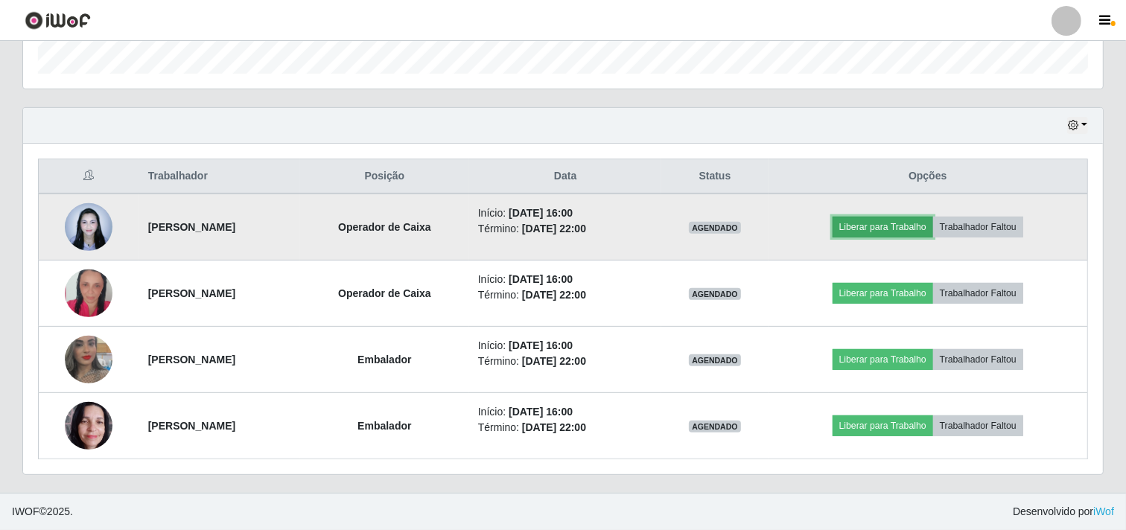
click at [896, 220] on button "Liberar para Trabalho" at bounding box center [883, 227] width 101 height 21
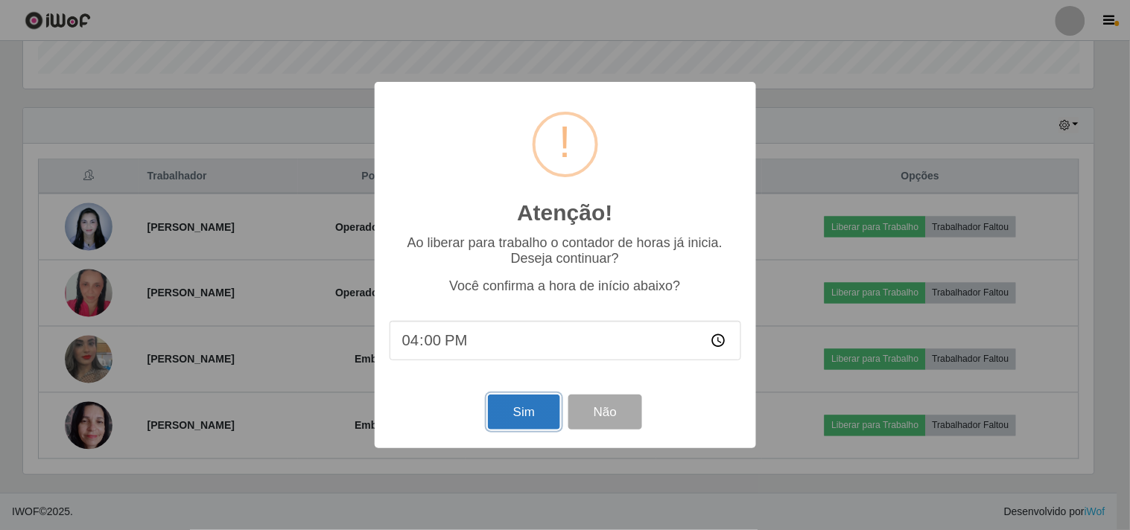
click at [532, 411] on button "Sim" at bounding box center [524, 412] width 72 height 35
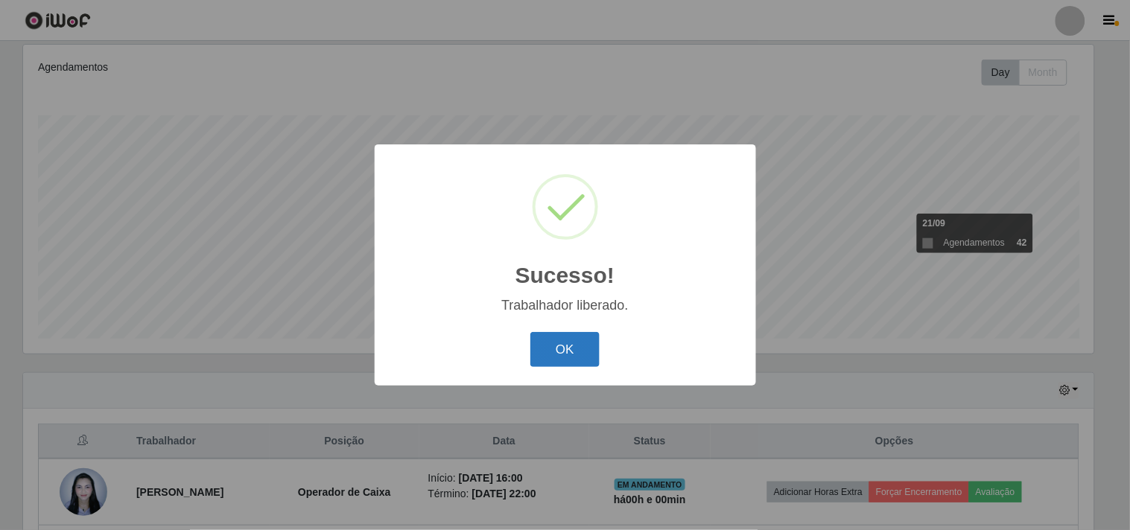
click at [559, 352] on button "OK" at bounding box center [564, 349] width 69 height 35
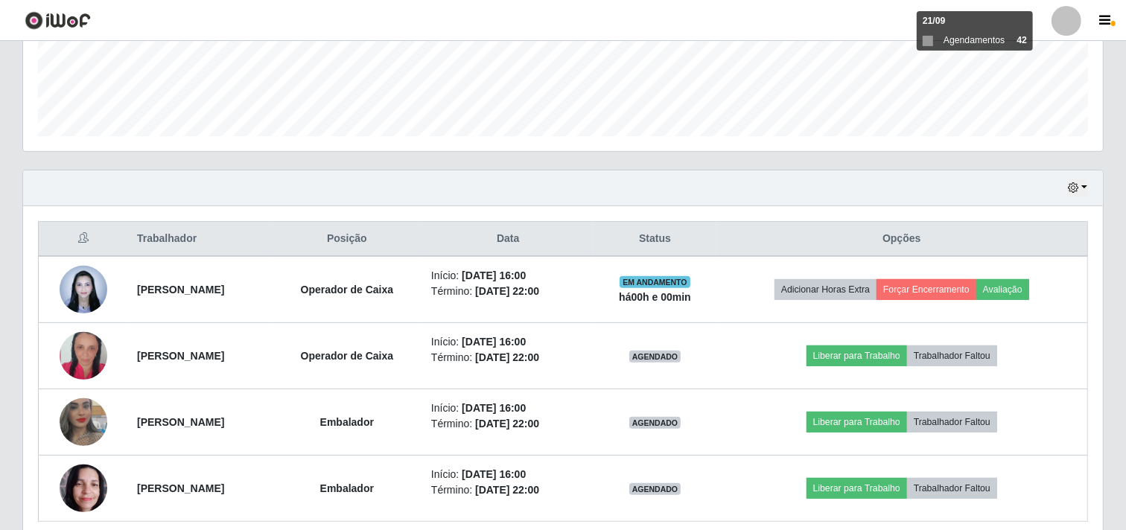
scroll to position [442, 0]
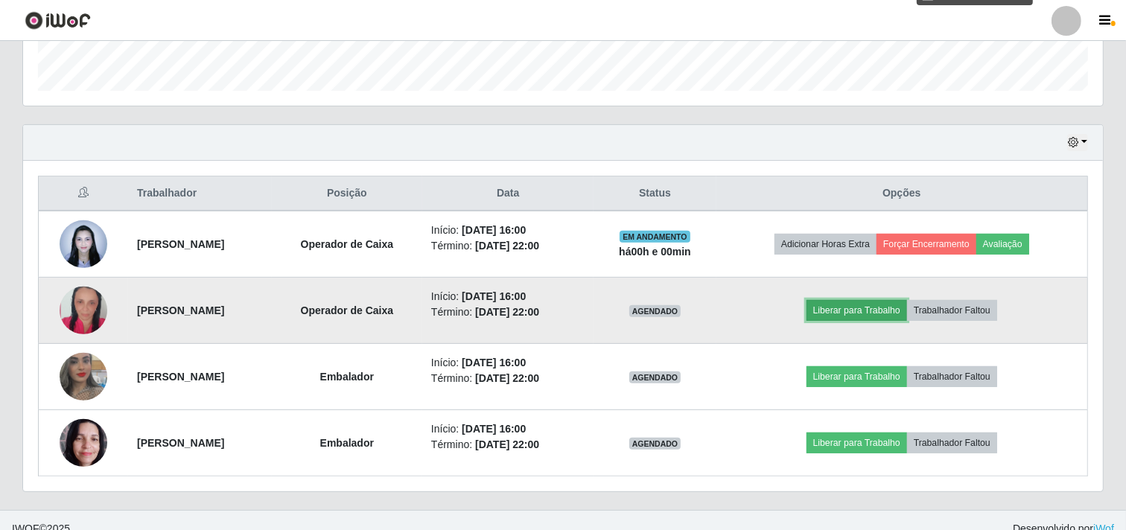
click at [847, 319] on button "Liberar para Trabalho" at bounding box center [857, 310] width 101 height 21
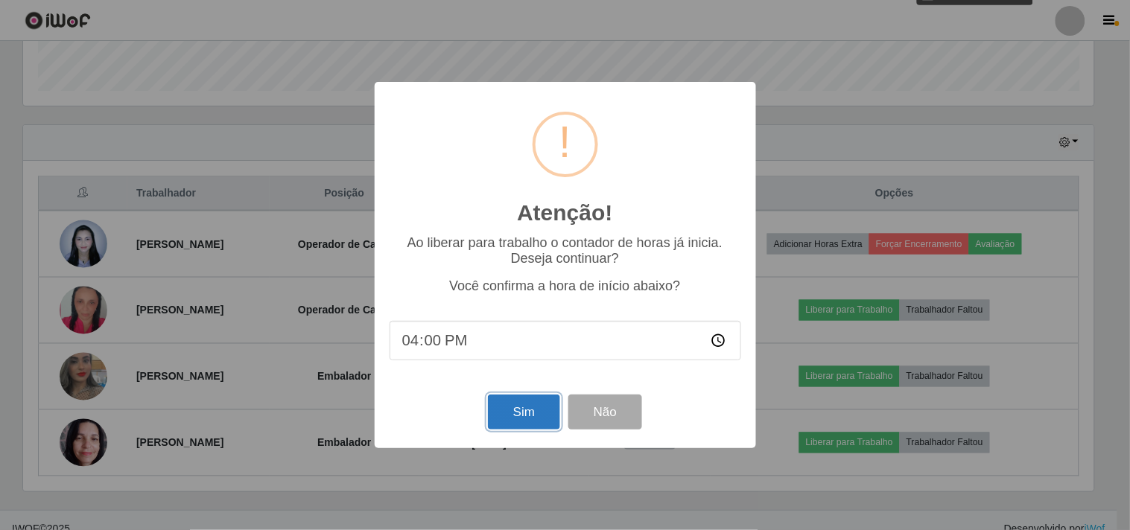
click at [517, 412] on button "Sim" at bounding box center [524, 412] width 72 height 35
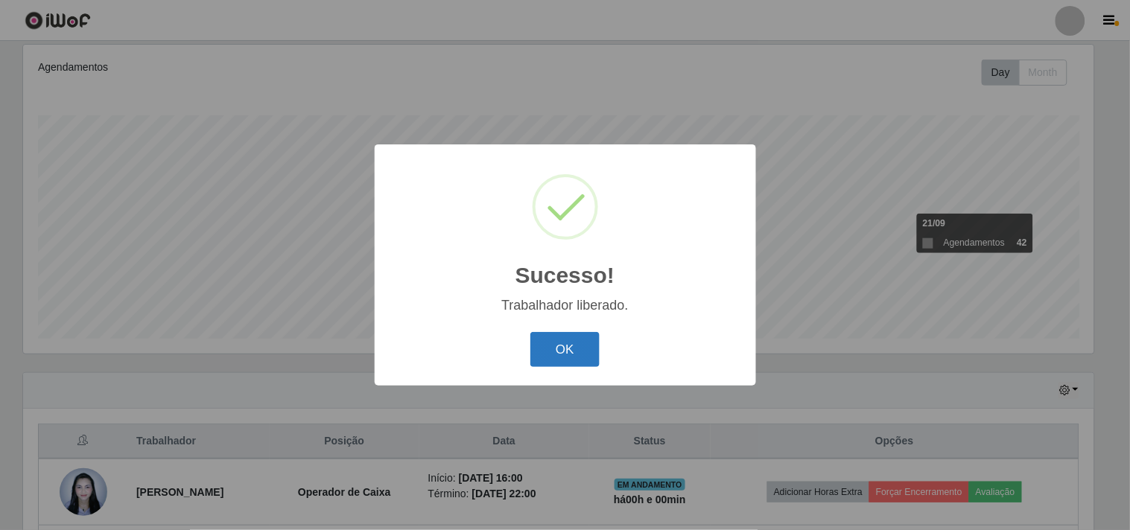
click at [574, 355] on button "OK" at bounding box center [564, 349] width 69 height 35
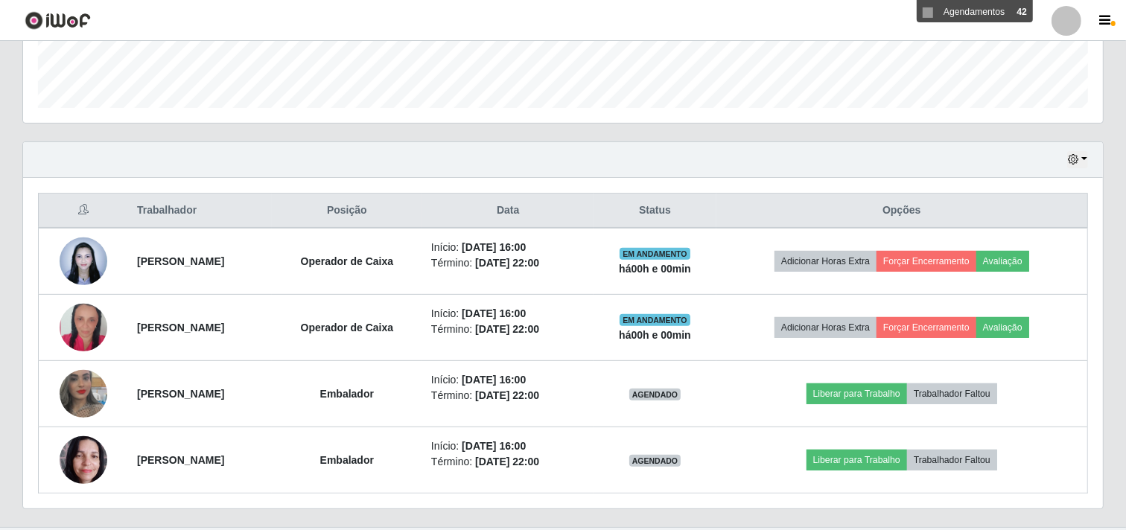
scroll to position [442, 0]
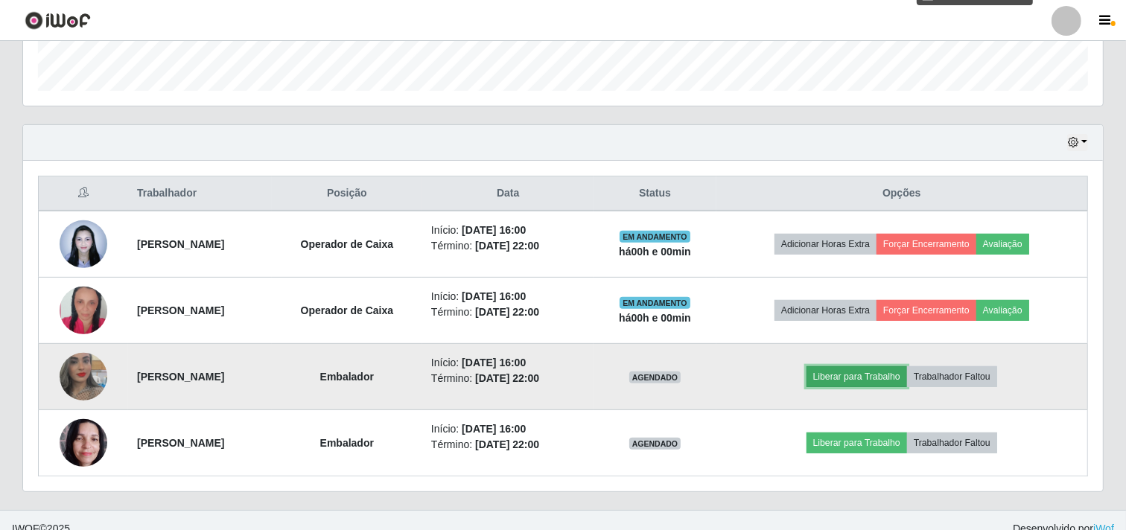
click at [888, 376] on button "Liberar para Trabalho" at bounding box center [857, 376] width 101 height 21
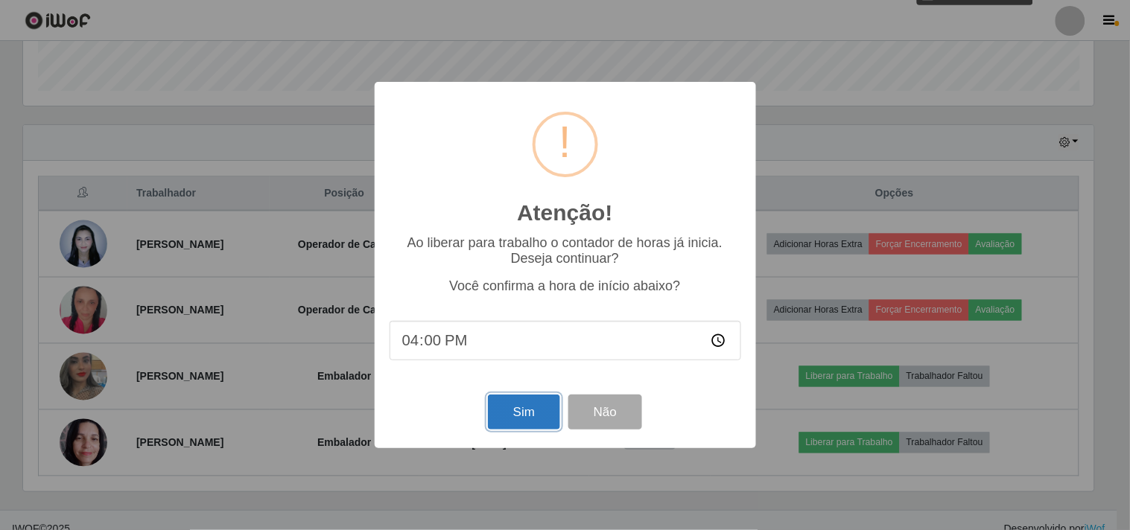
click at [552, 418] on button "Sim" at bounding box center [524, 412] width 72 height 35
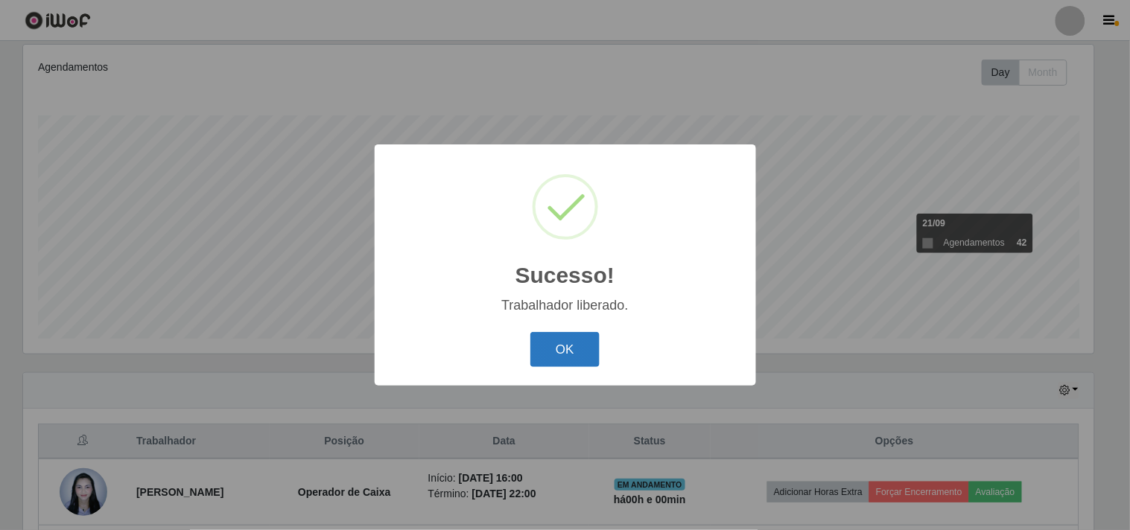
click at [559, 340] on button "OK" at bounding box center [564, 349] width 69 height 35
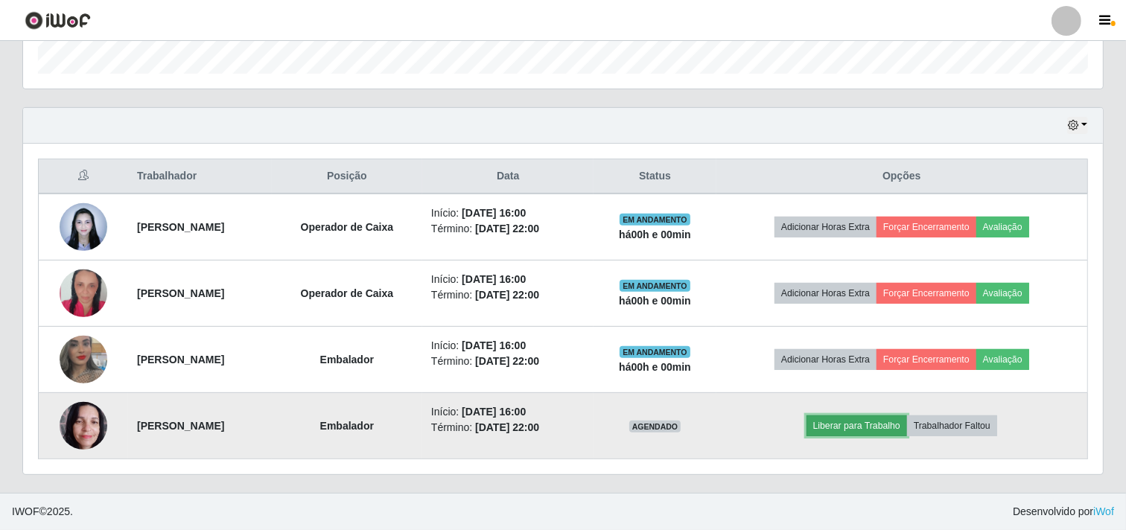
click at [892, 428] on button "Liberar para Trabalho" at bounding box center [857, 426] width 101 height 21
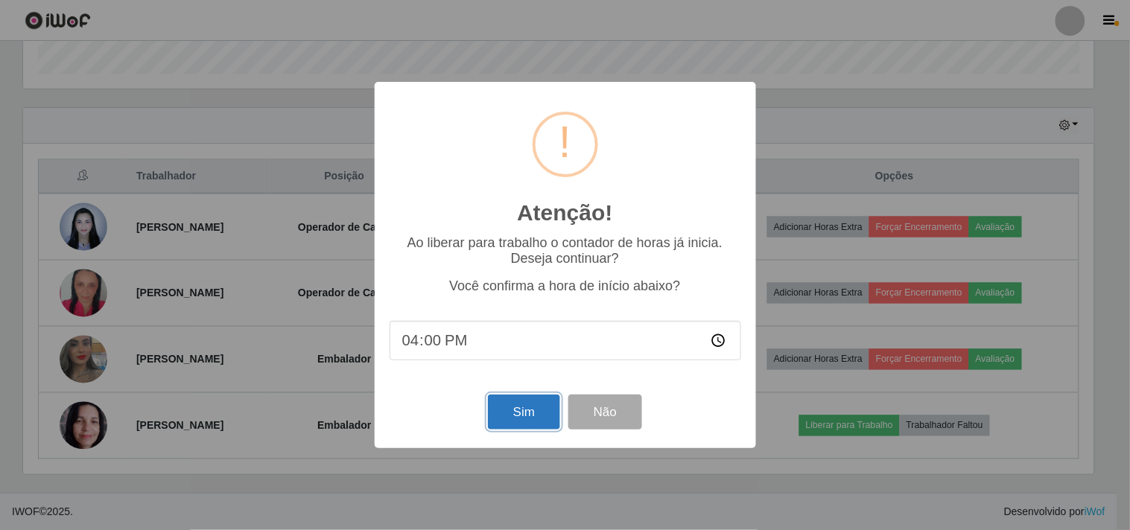
click at [532, 428] on button "Sim" at bounding box center [524, 412] width 72 height 35
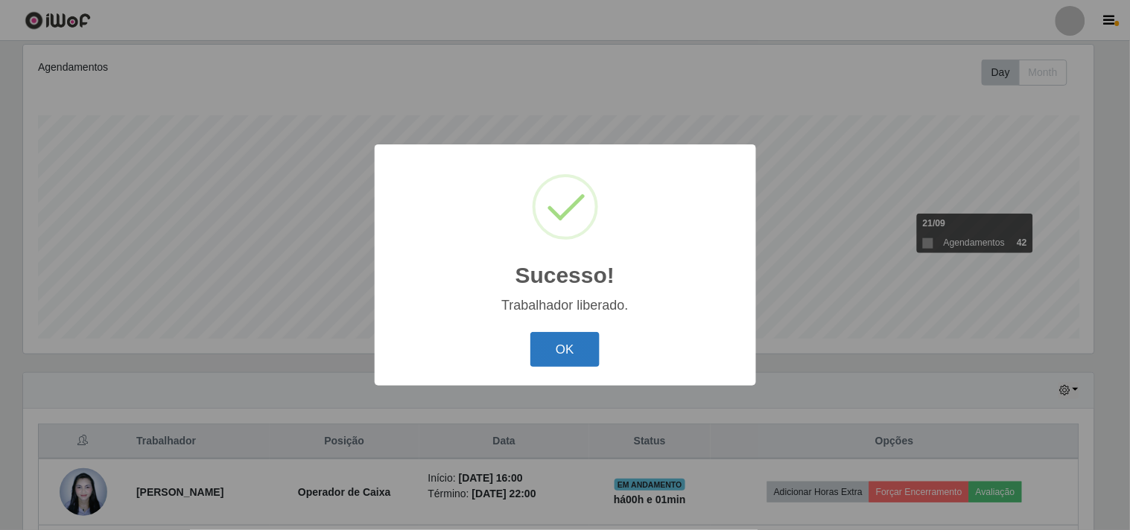
click at [563, 354] on button "OK" at bounding box center [564, 349] width 69 height 35
